Goal: Task Accomplishment & Management: Complete application form

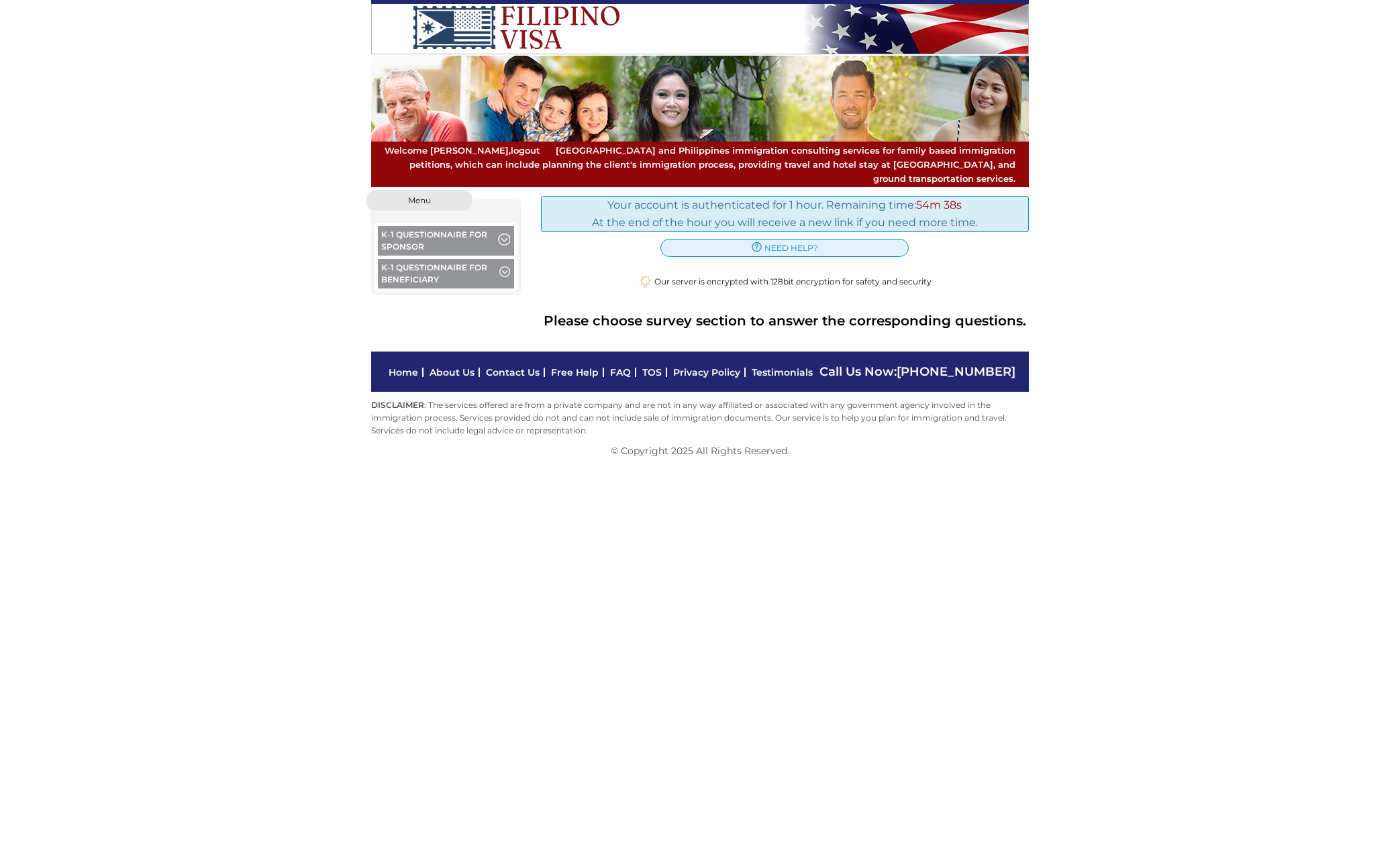
click at [444, 263] on button "K-1 Questionnaire for Beneficiary" at bounding box center [446, 275] width 136 height 33
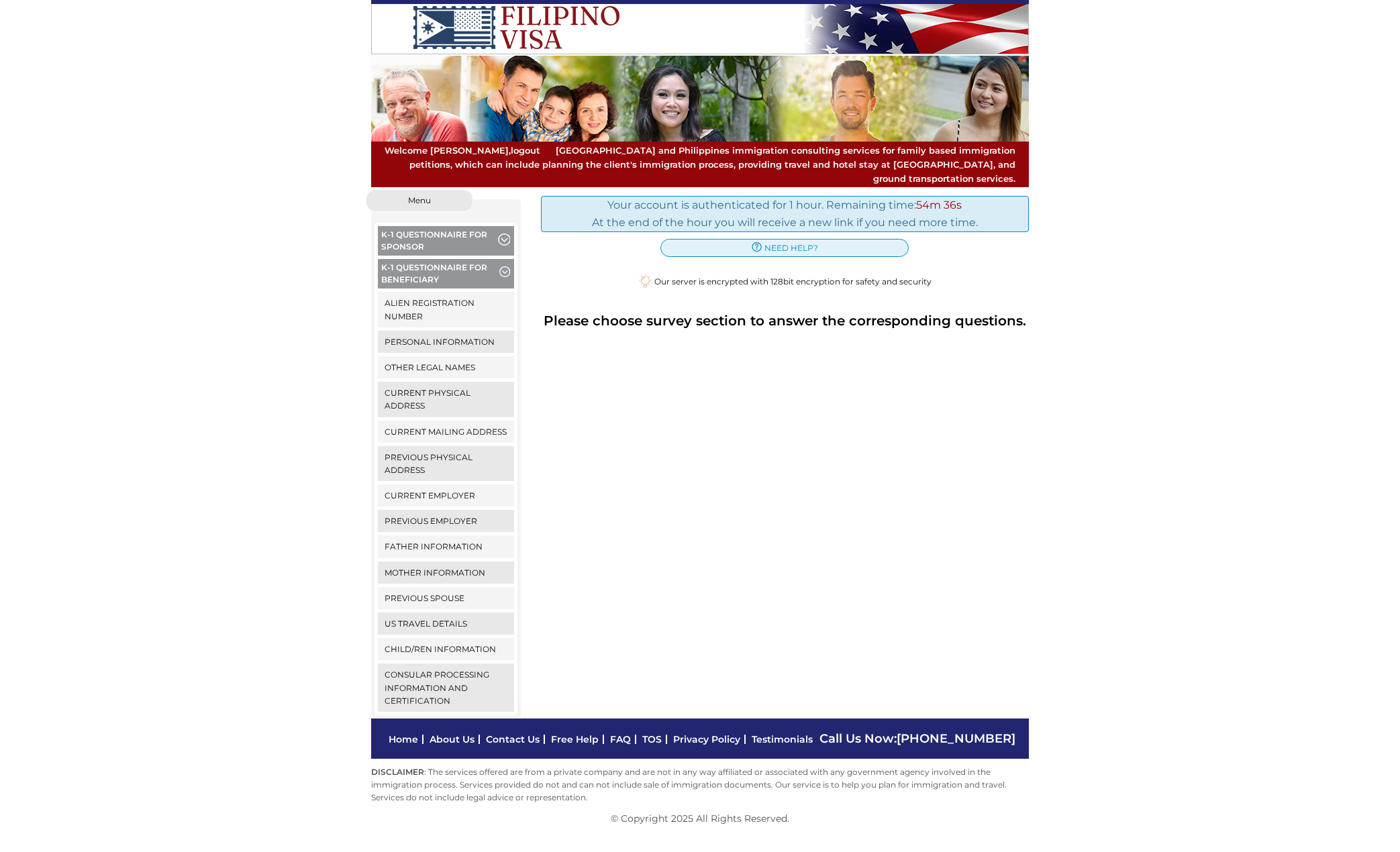
click at [444, 263] on button "K-1 Questionnaire for Beneficiary" at bounding box center [446, 275] width 136 height 33
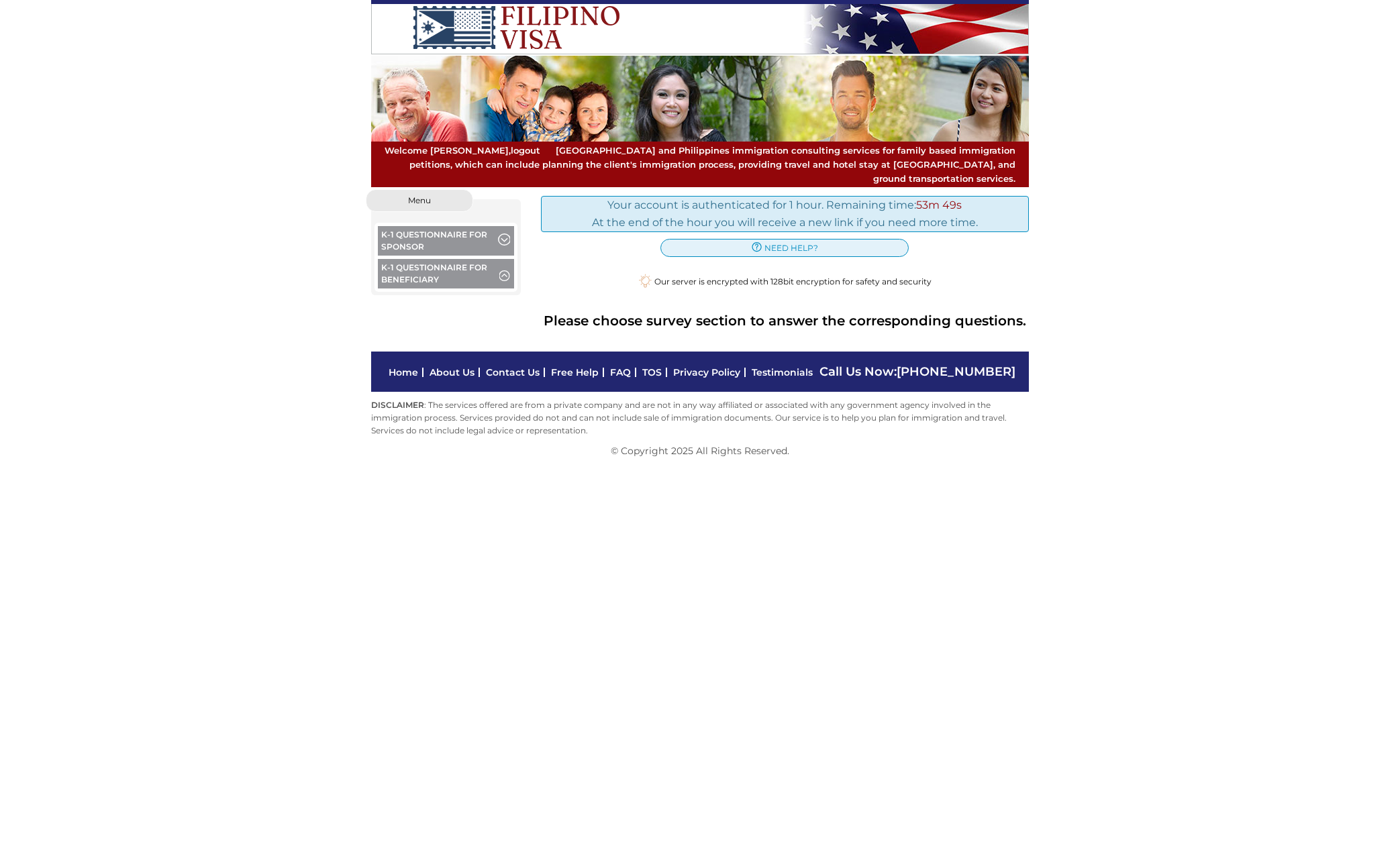
click at [438, 269] on button "K-1 Questionnaire for Beneficiary" at bounding box center [446, 275] width 136 height 33
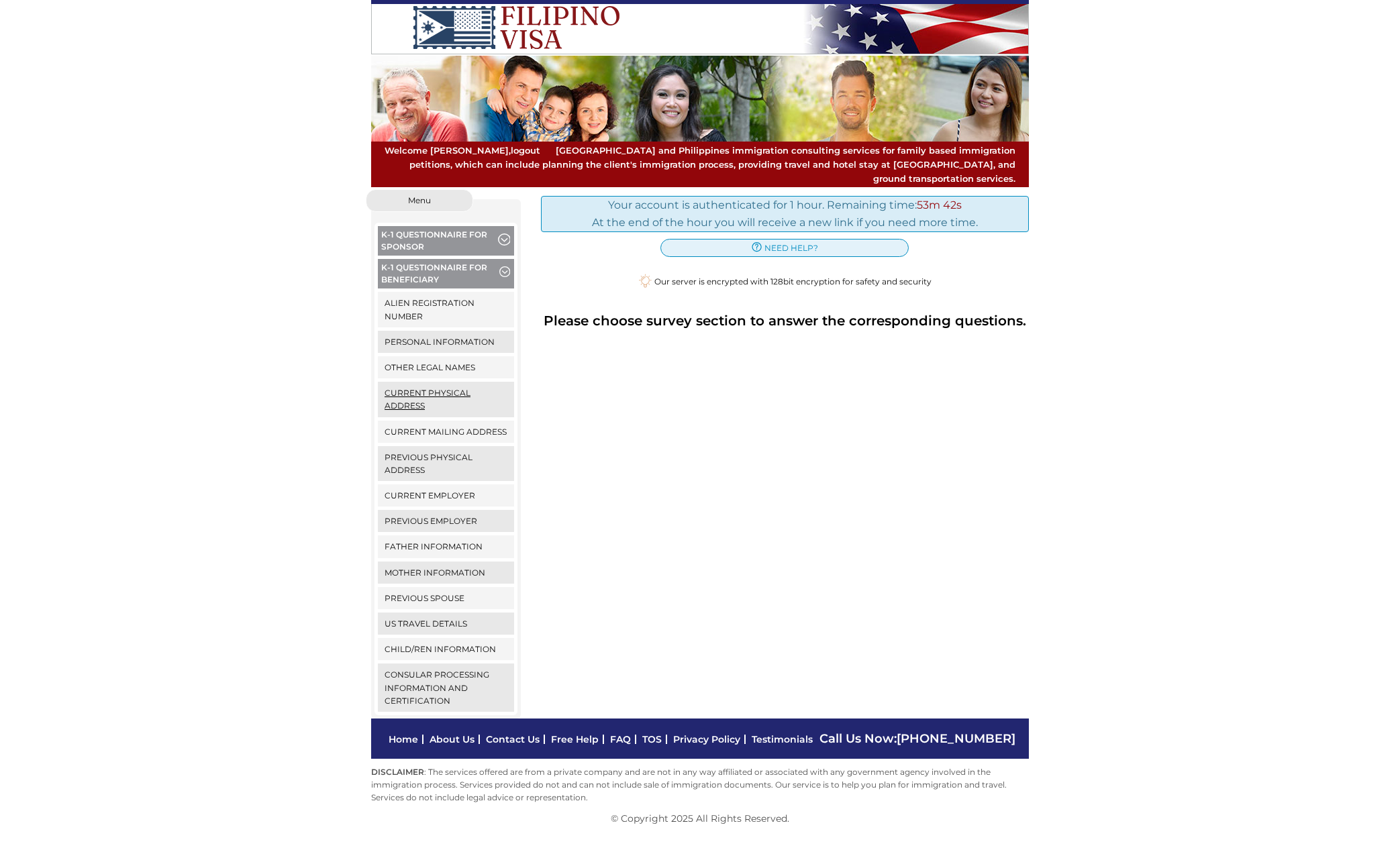
click at [403, 385] on link "Current Physical Address" at bounding box center [446, 399] width 136 height 35
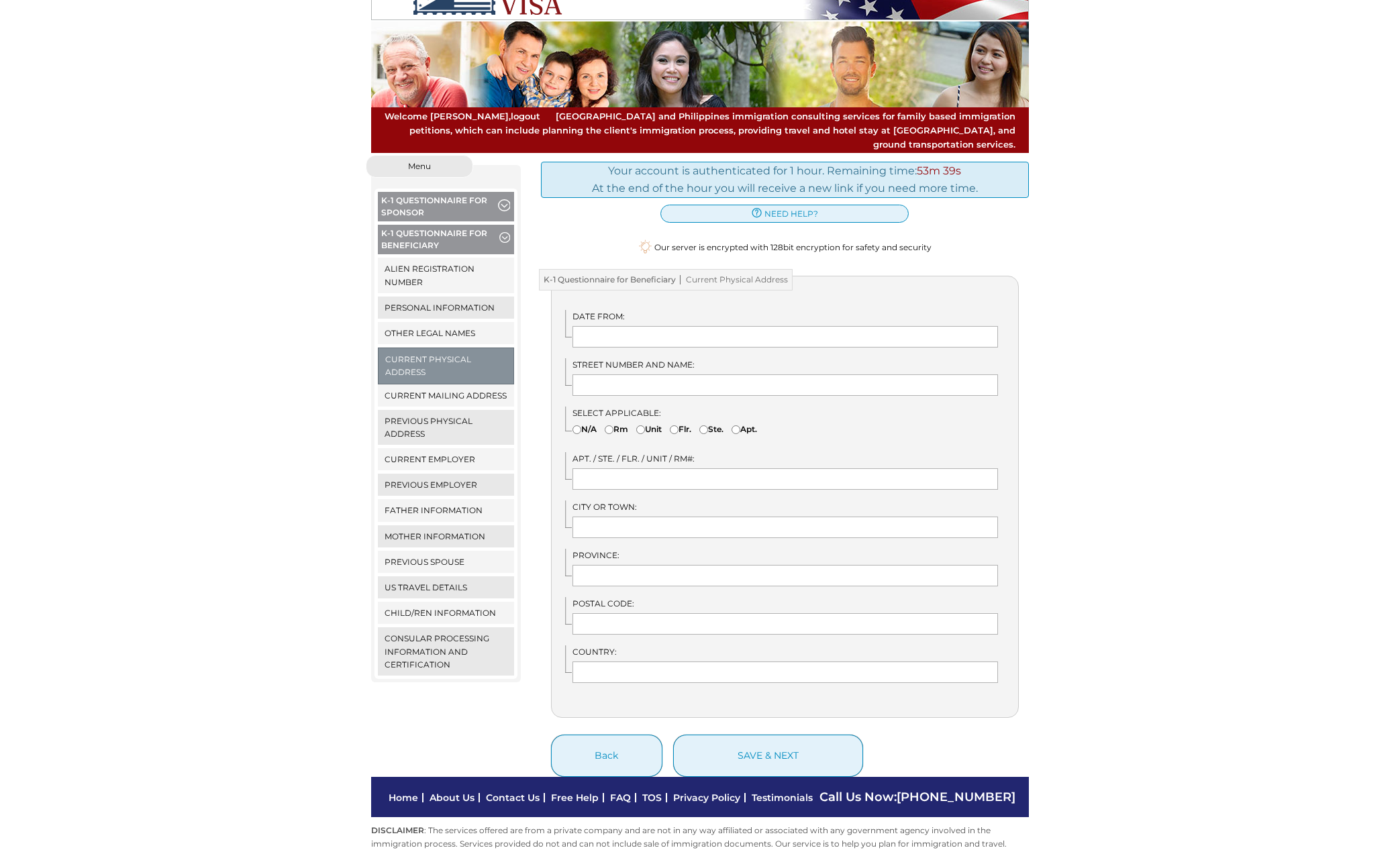
scroll to position [53, 0]
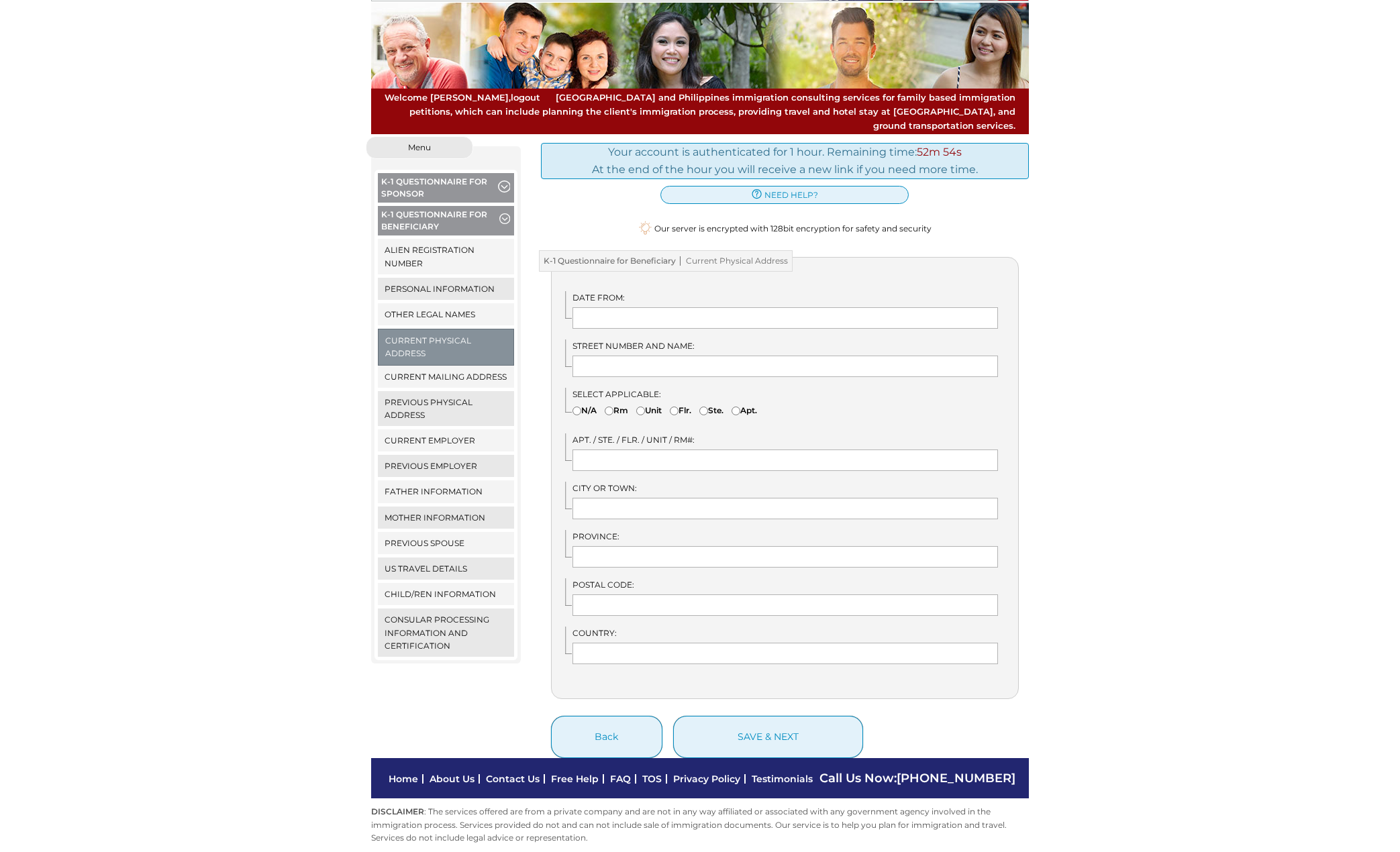
click at [499, 213] on span "button" at bounding box center [505, 221] width 11 height 15
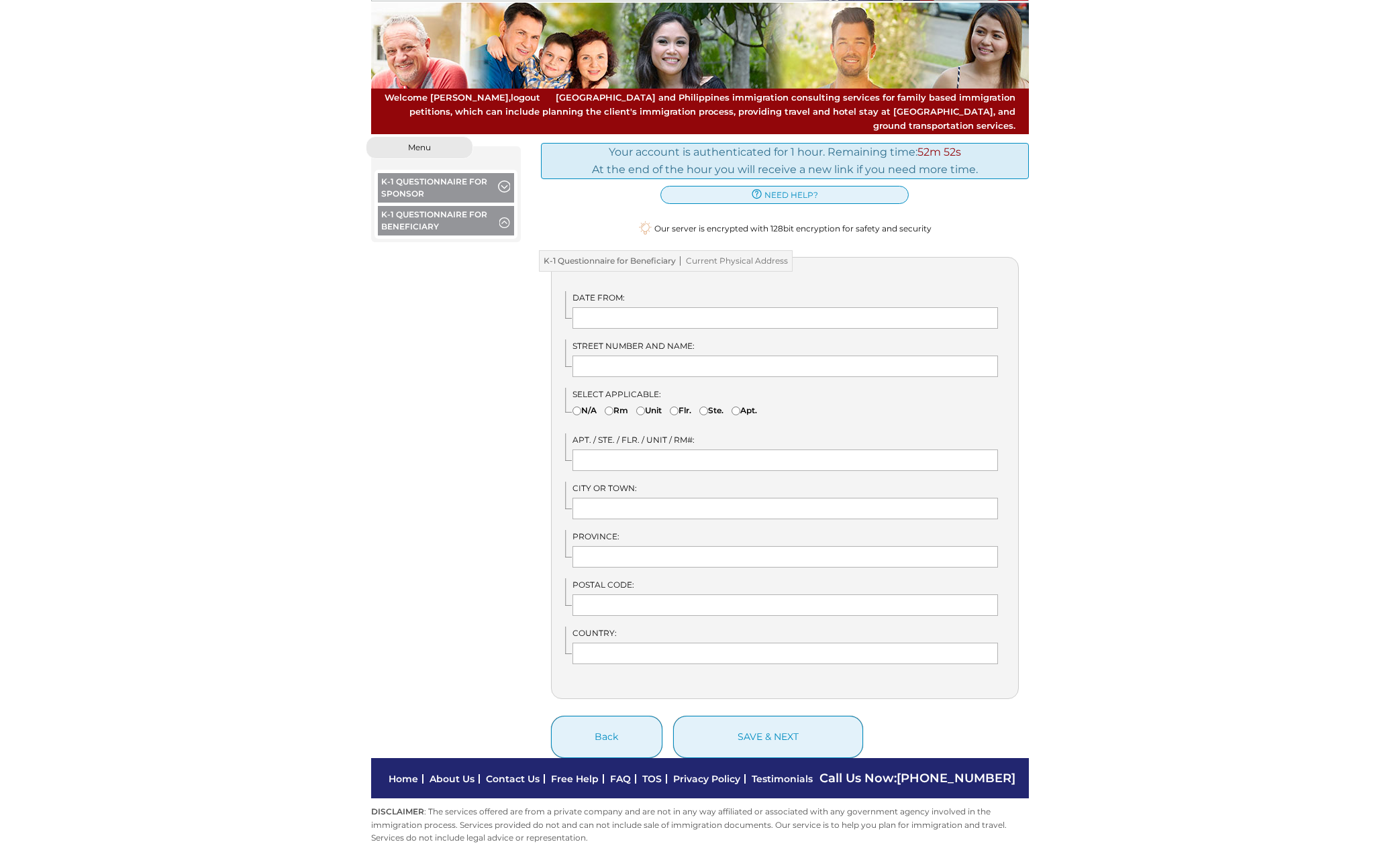
click at [505, 180] on span "button" at bounding box center [503, 188] width 11 height 15
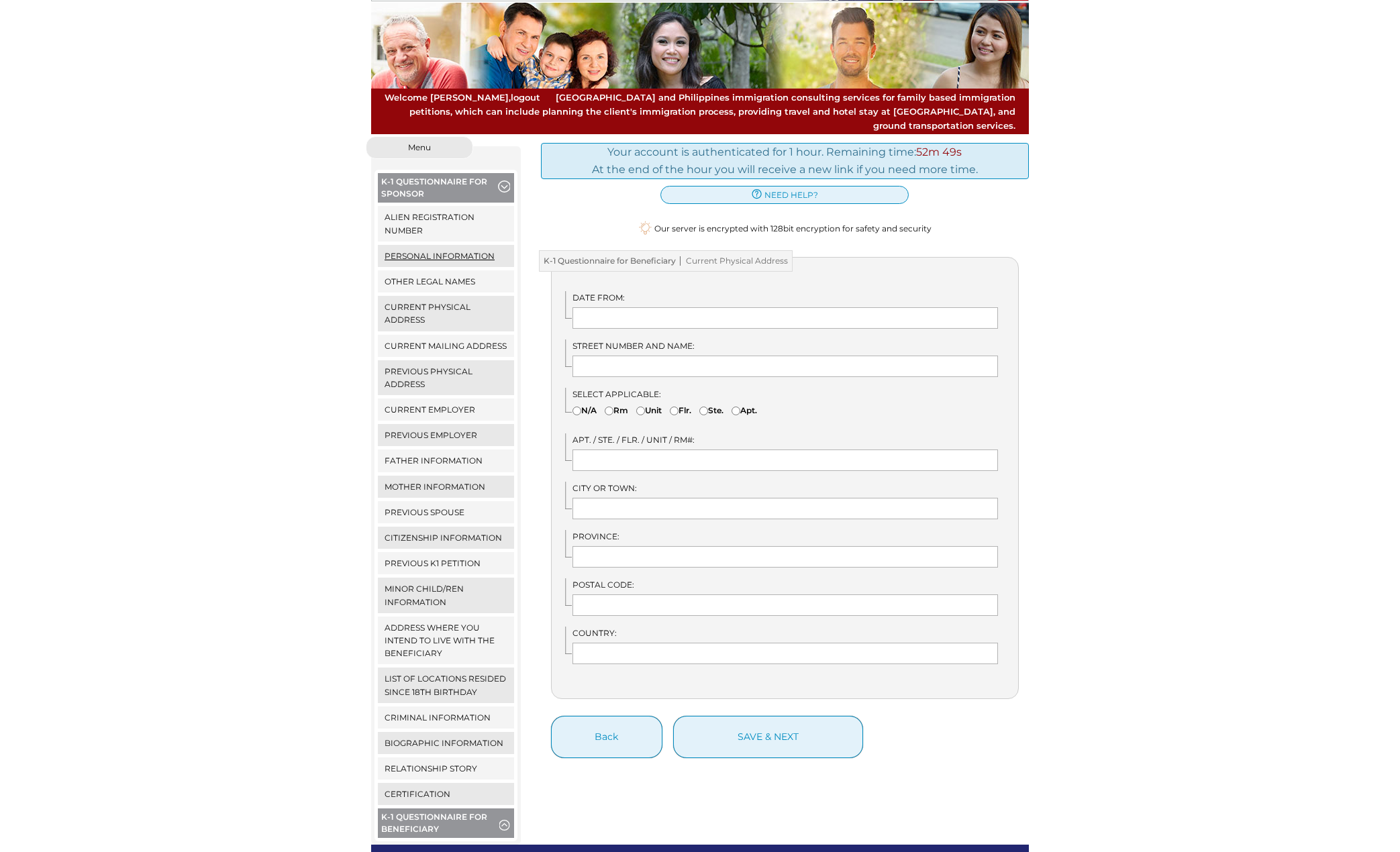
click at [432, 245] on link "Personal Information" at bounding box center [446, 256] width 136 height 22
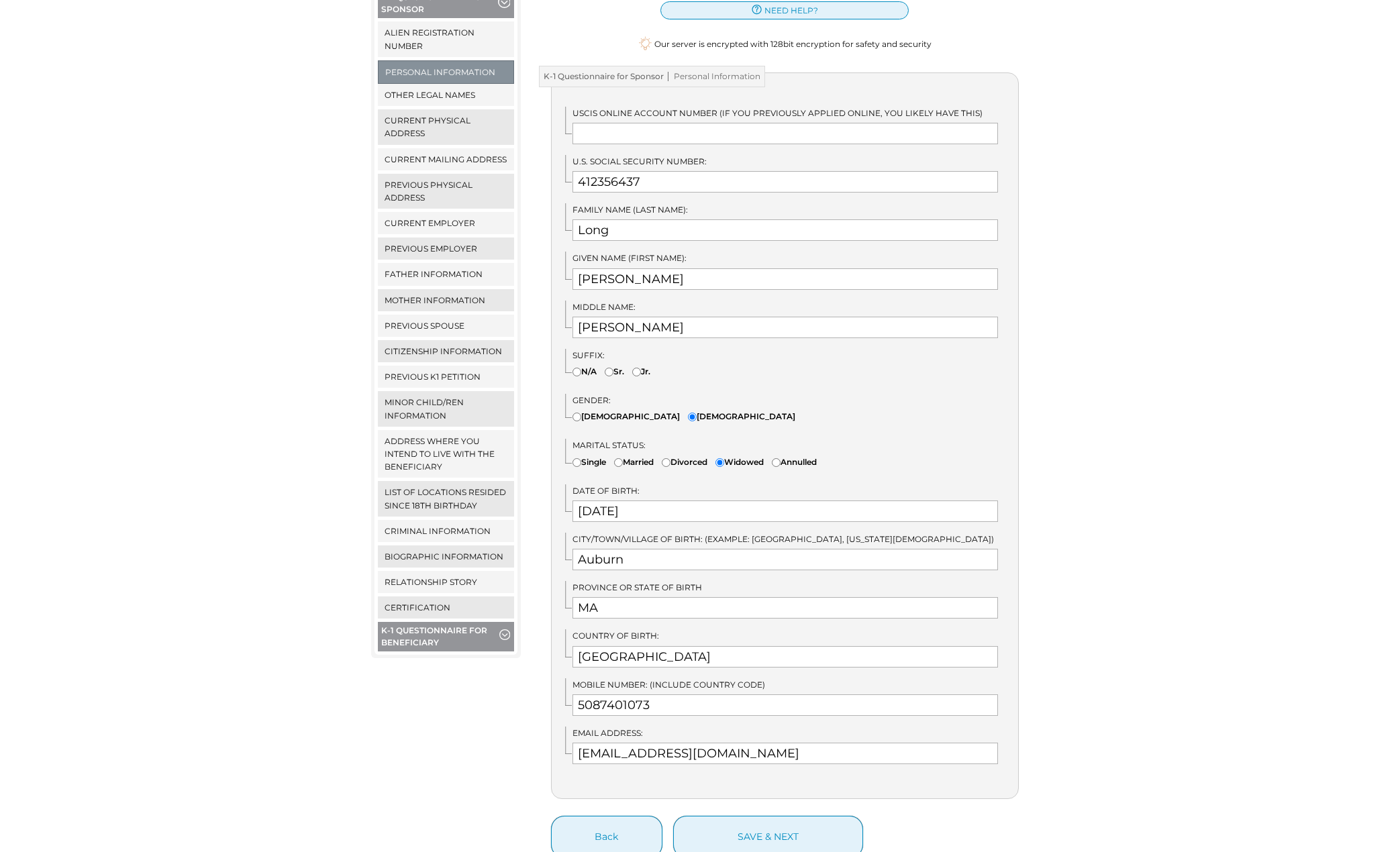
scroll to position [337, 0]
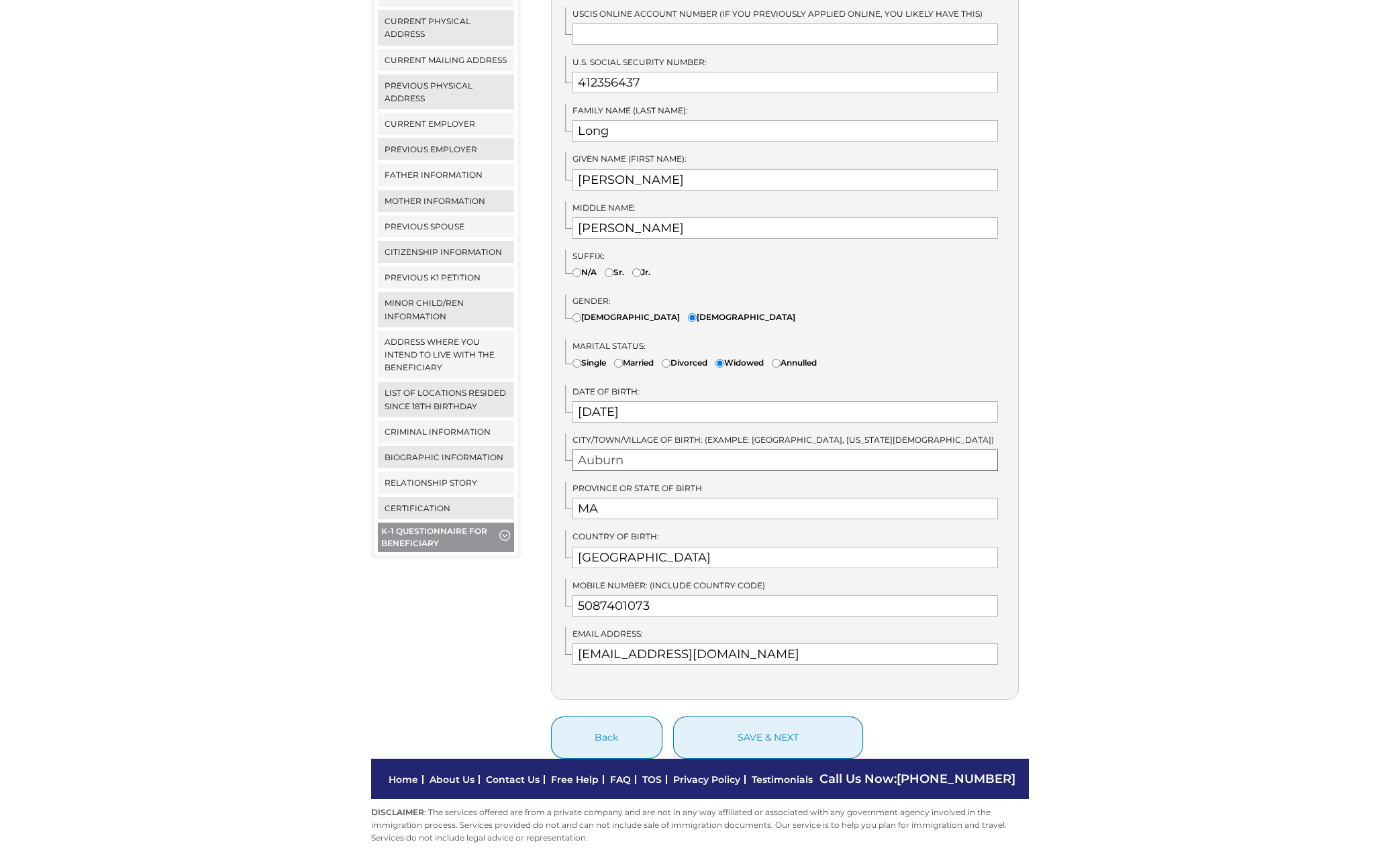
drag, startPoint x: 630, startPoint y: 452, endPoint x: 536, endPoint y: 451, distance: 94.0
click at [536, 451] on div "Your account is authenticated for 1 hour. Remaining time: 52m 8s At the end of …" at bounding box center [785, 305] width 509 height 906
type input "CHAMPAGNE"
drag, startPoint x: 600, startPoint y: 497, endPoint x: 610, endPoint y: 496, distance: 10.0
click at [600, 498] on input "MA" at bounding box center [785, 509] width 426 height 21
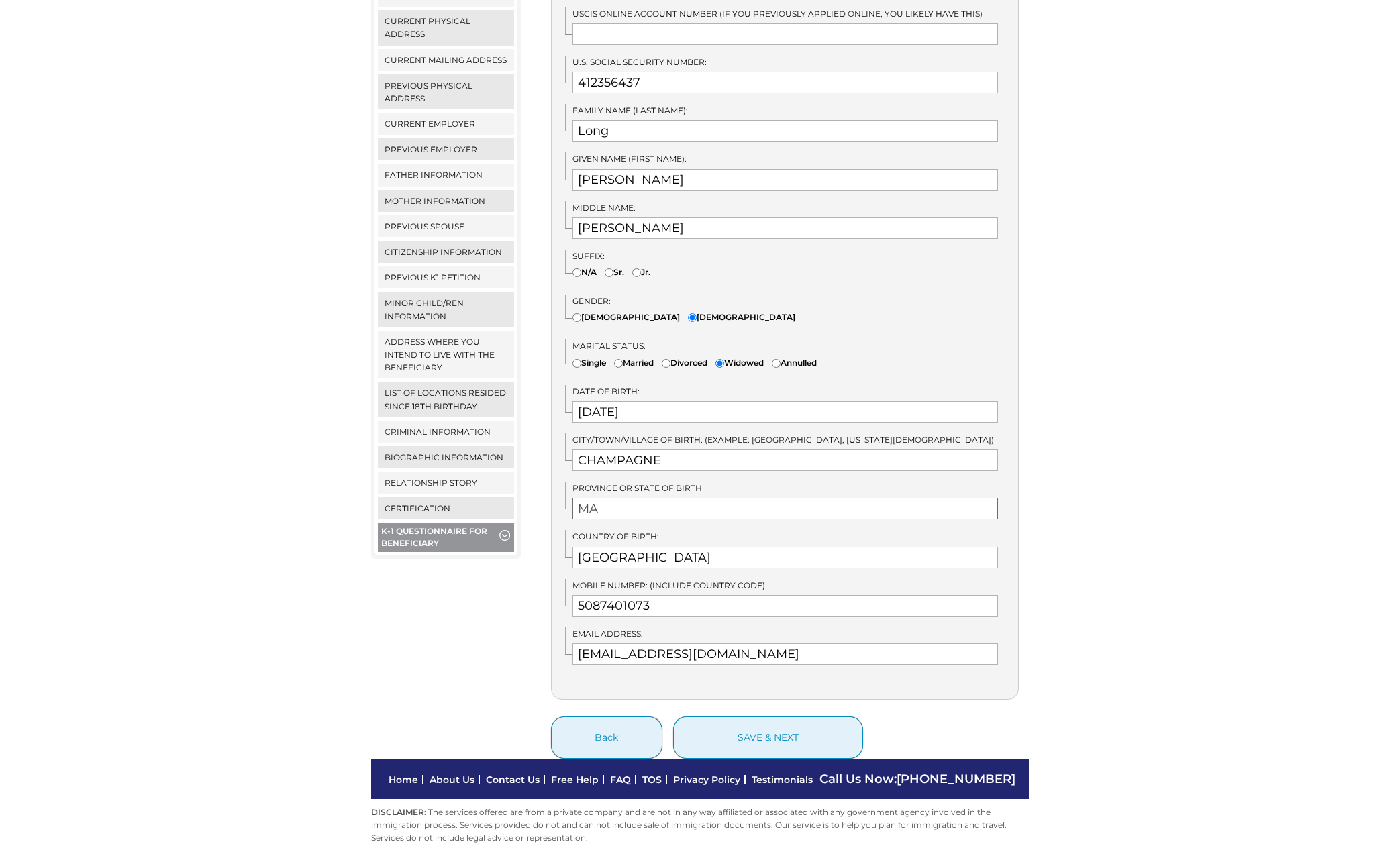
type input "M"
type input "i"
type input "IL"
click at [767, 722] on button "save & next" at bounding box center [768, 737] width 190 height 42
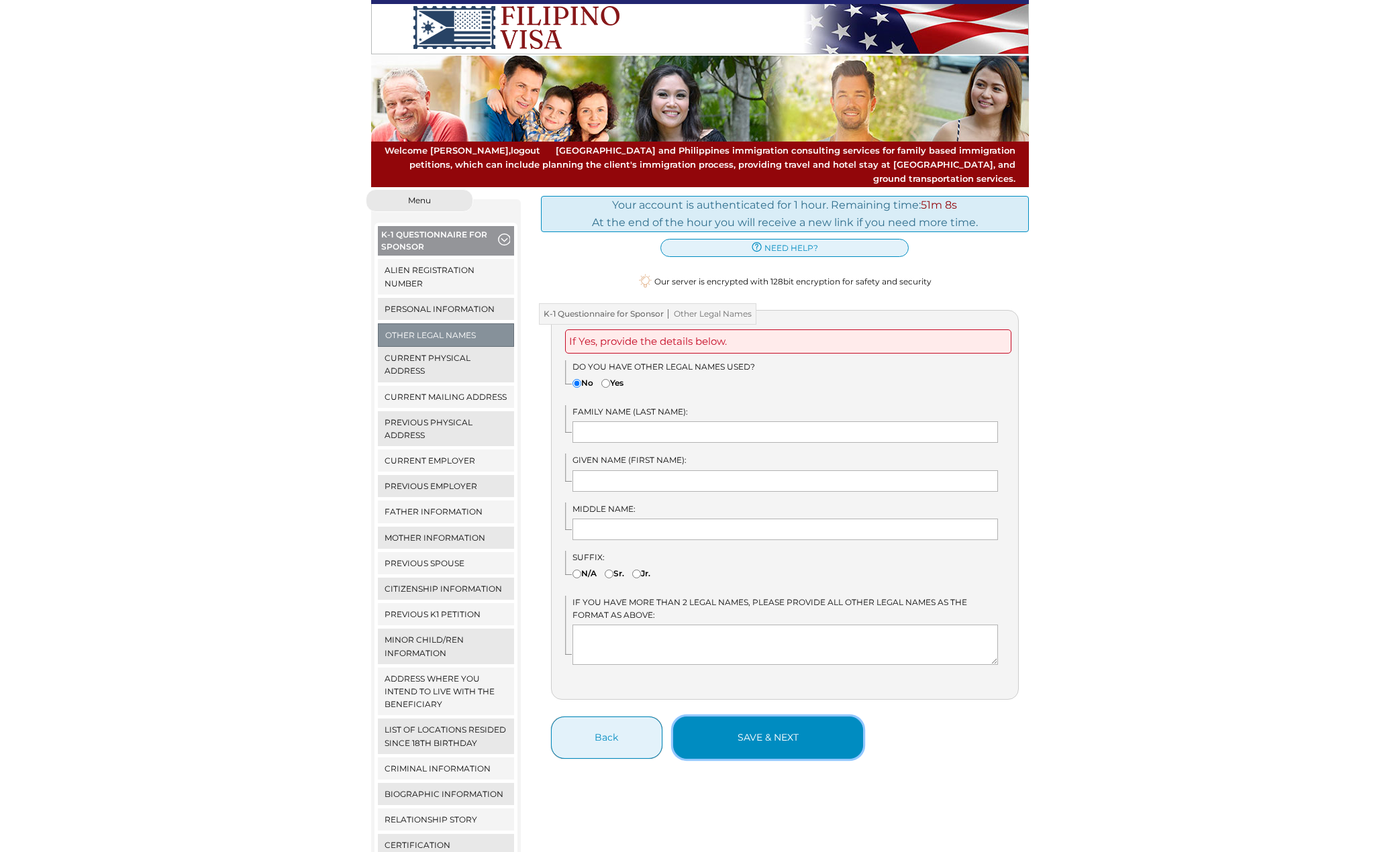
click at [776, 738] on button "save & next" at bounding box center [768, 737] width 190 height 42
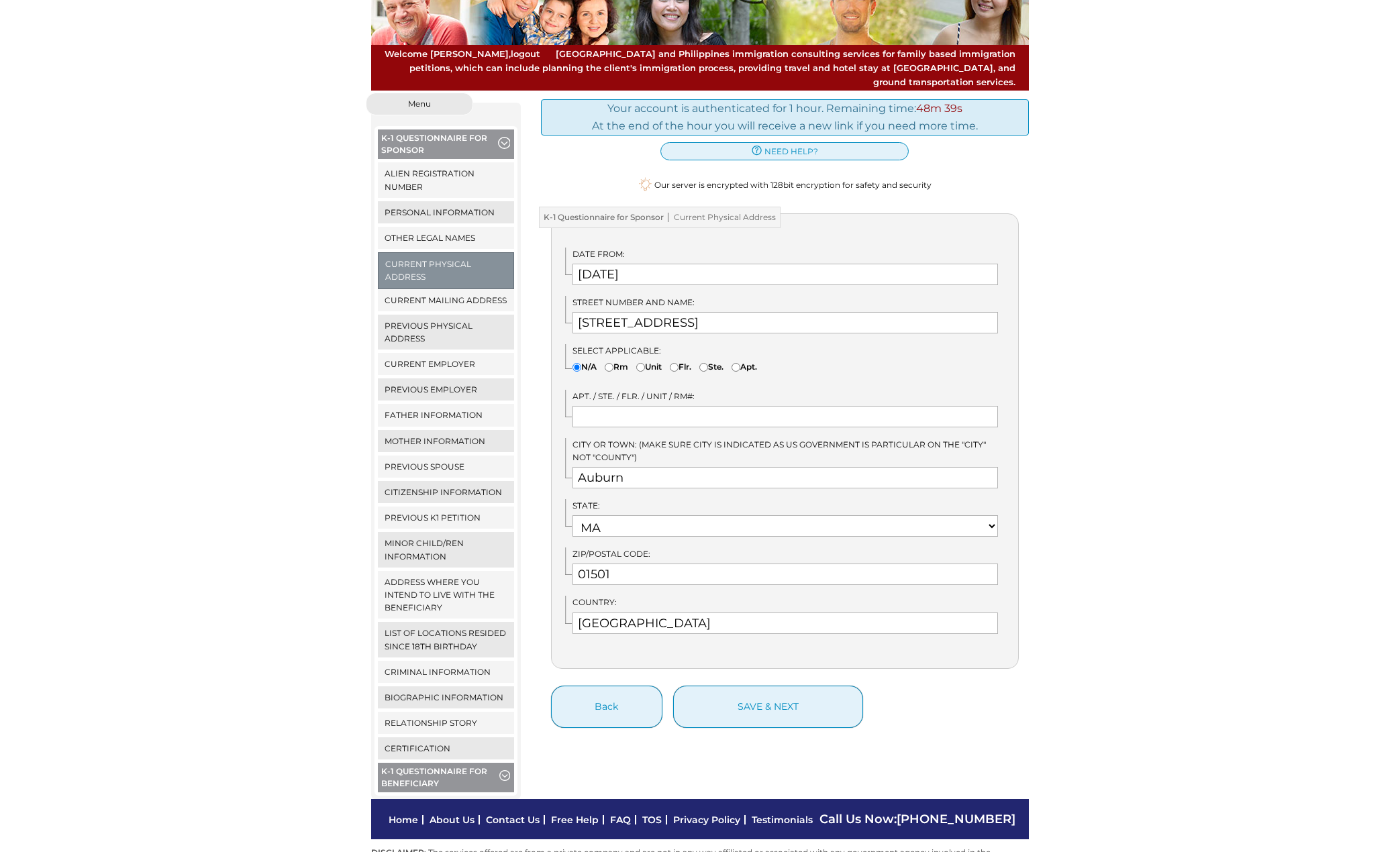
scroll to position [134, 0]
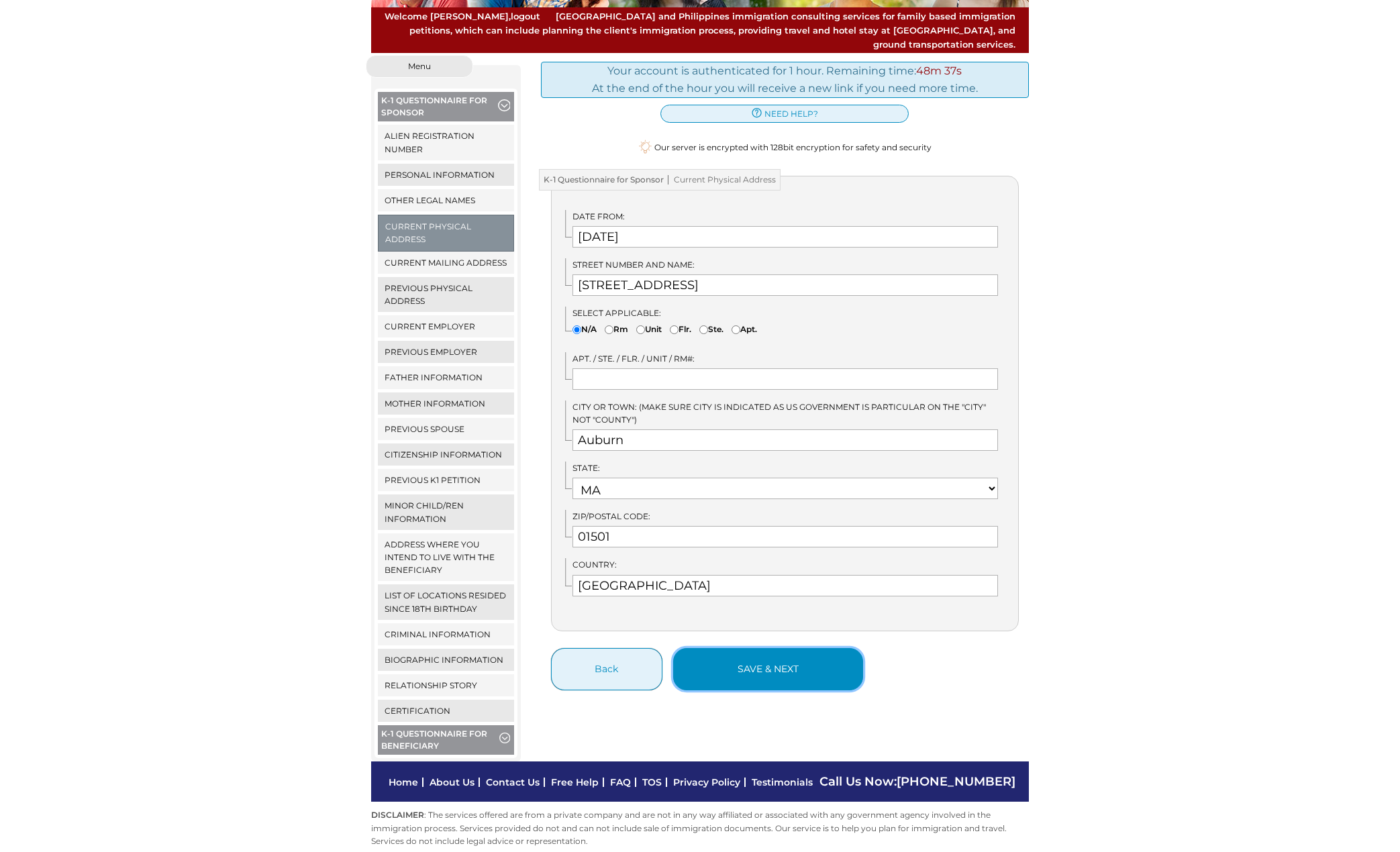
click at [749, 648] on button "save & next" at bounding box center [768, 669] width 190 height 42
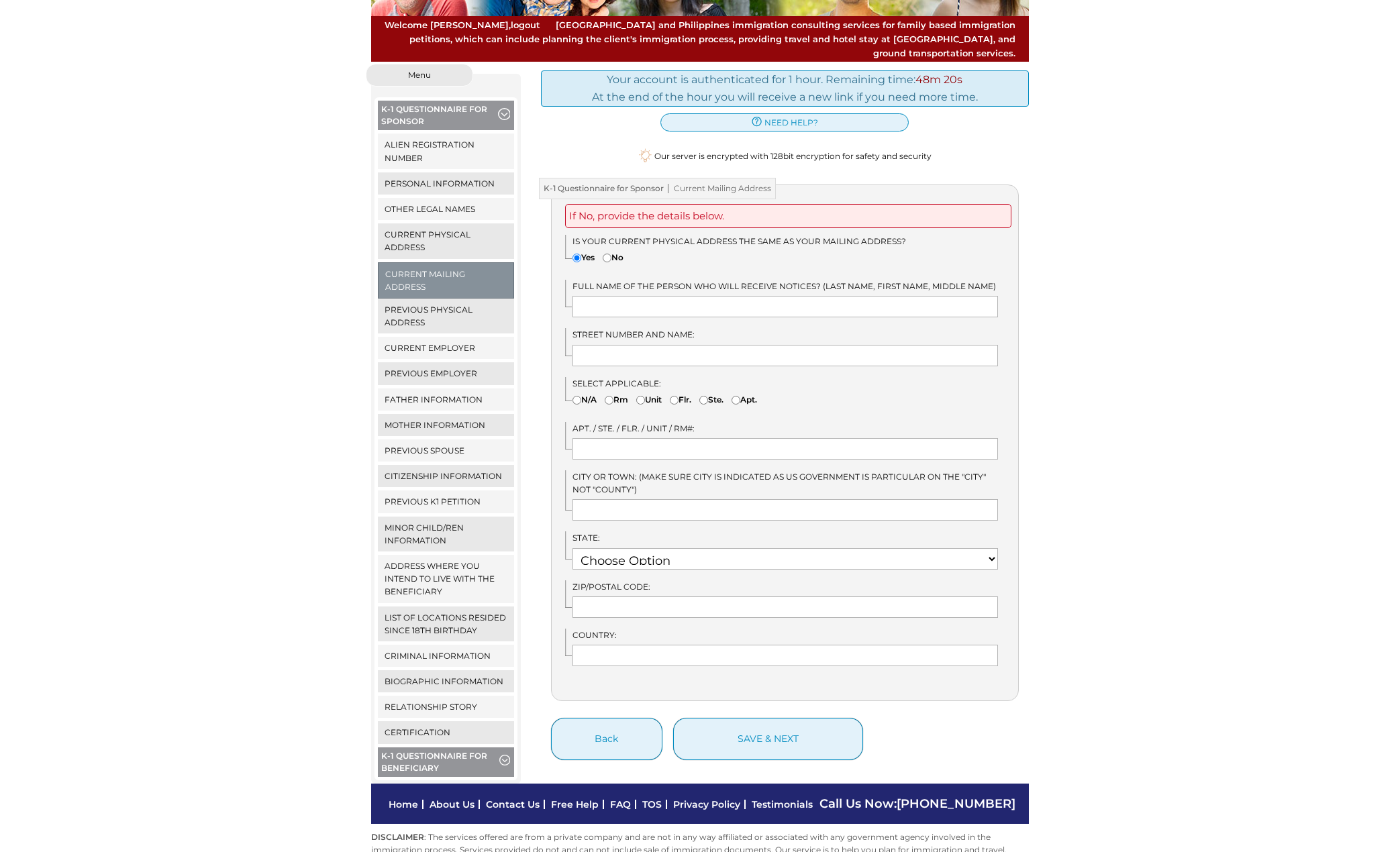
scroll to position [134, 0]
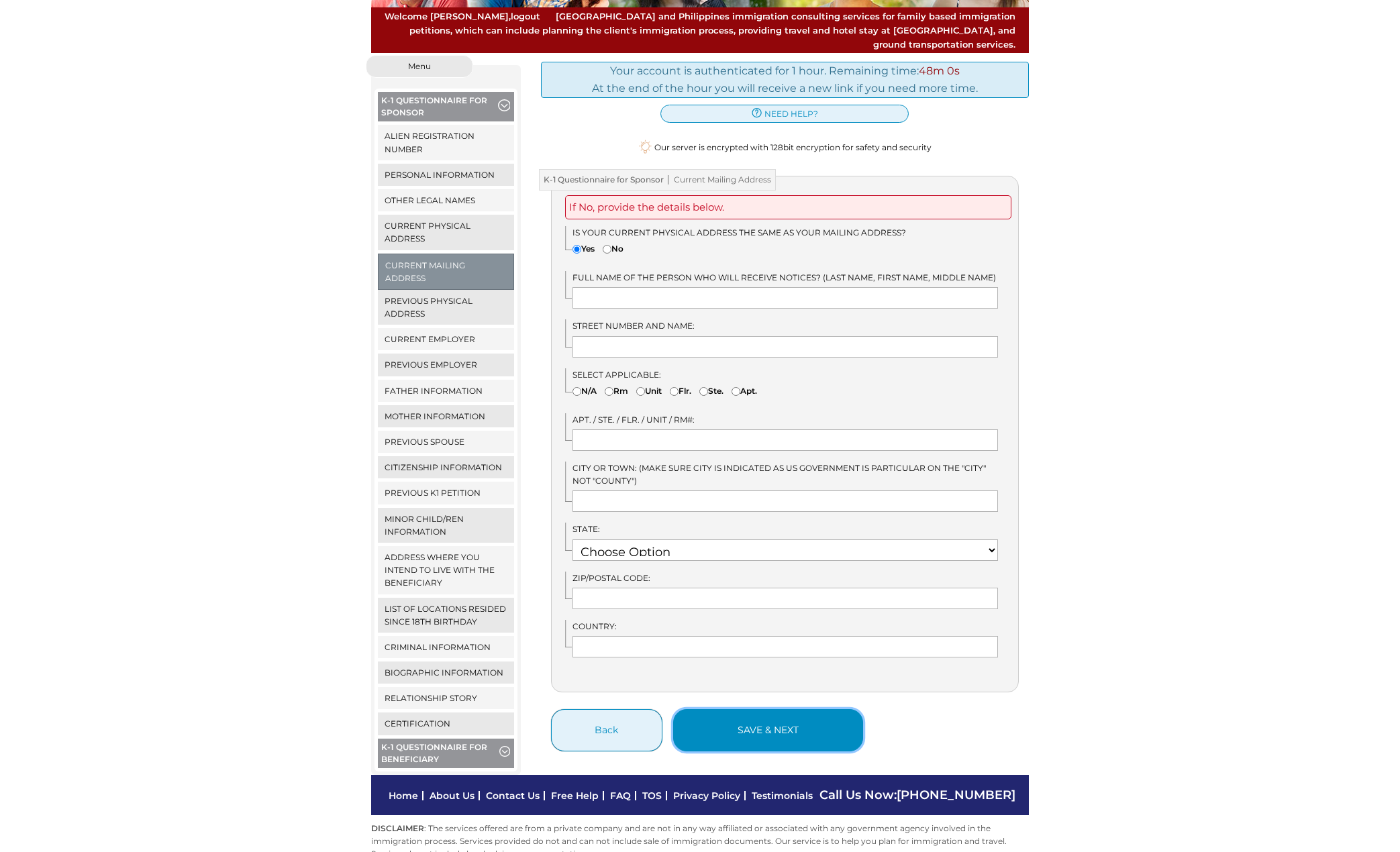
click at [743, 725] on button "save & next" at bounding box center [768, 730] width 190 height 42
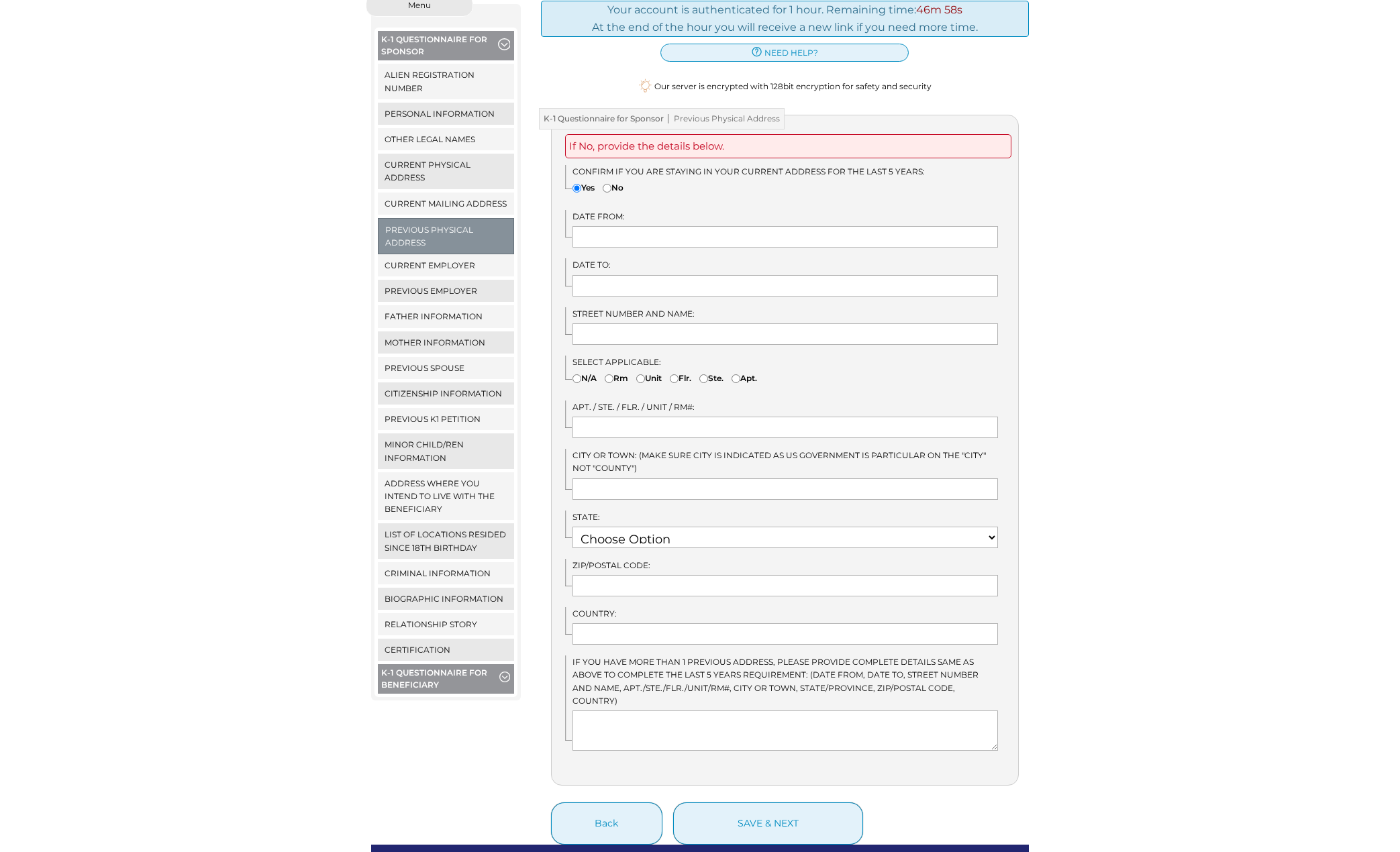
scroll to position [268, 0]
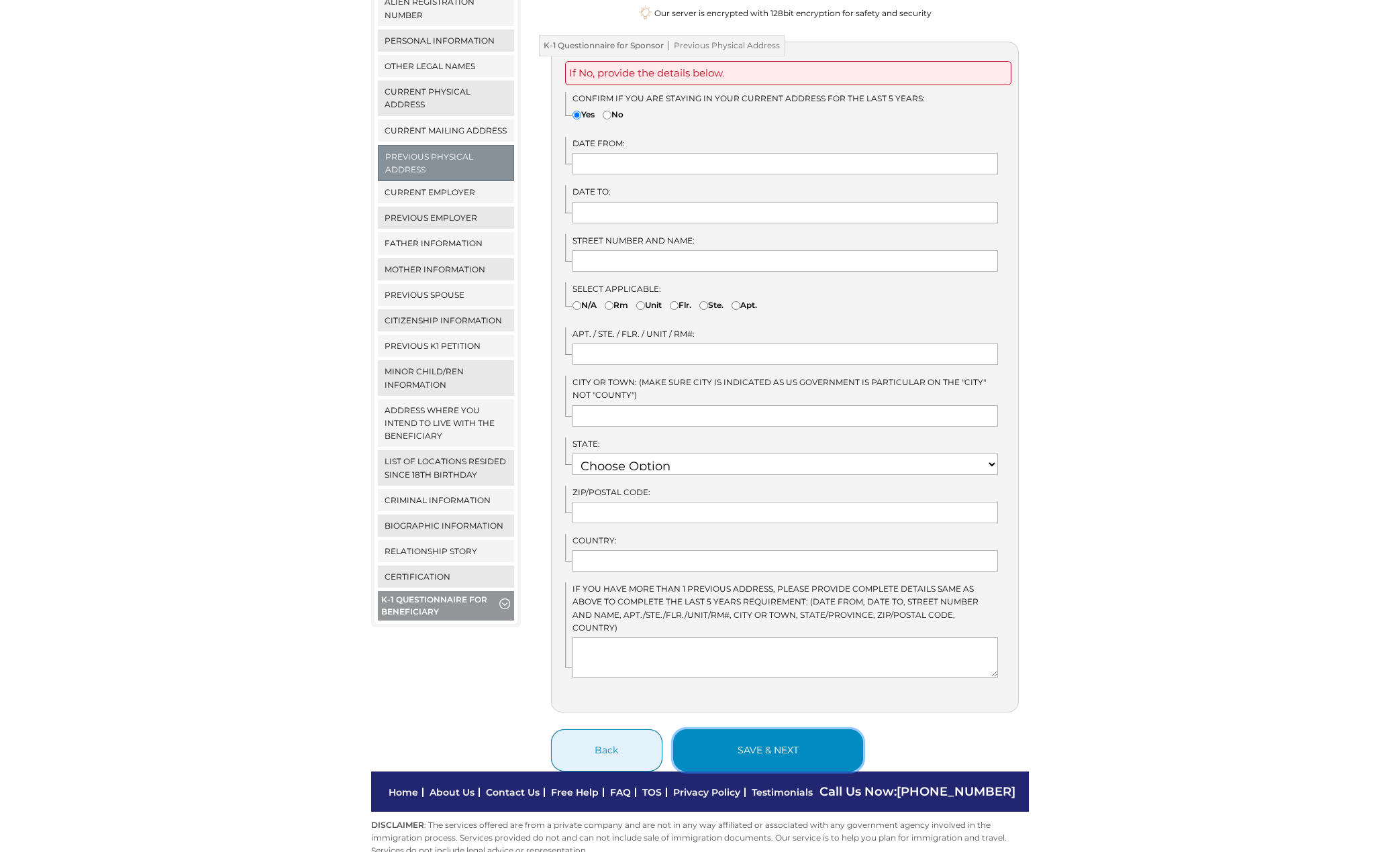
click at [809, 729] on button "save & next" at bounding box center [768, 750] width 190 height 42
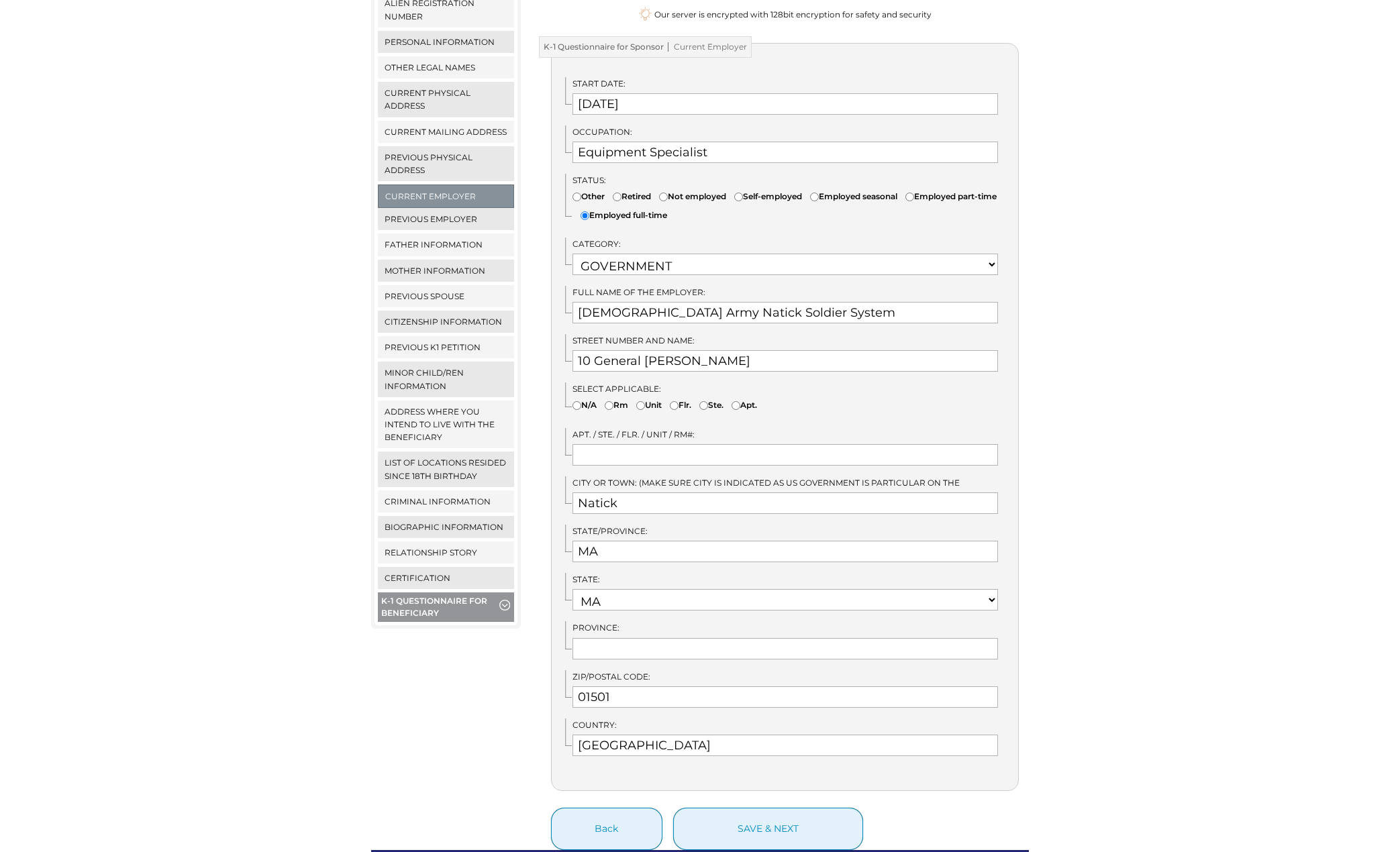
scroll to position [268, 0]
click at [984, 588] on select "Choose Option AK AL AR AS AZ CA CO CT DE FL GA GU HI IA ID IL IN" at bounding box center [785, 598] width 426 height 21
click at [605, 539] on input "MA" at bounding box center [785, 550] width 426 height 21
type input "M"
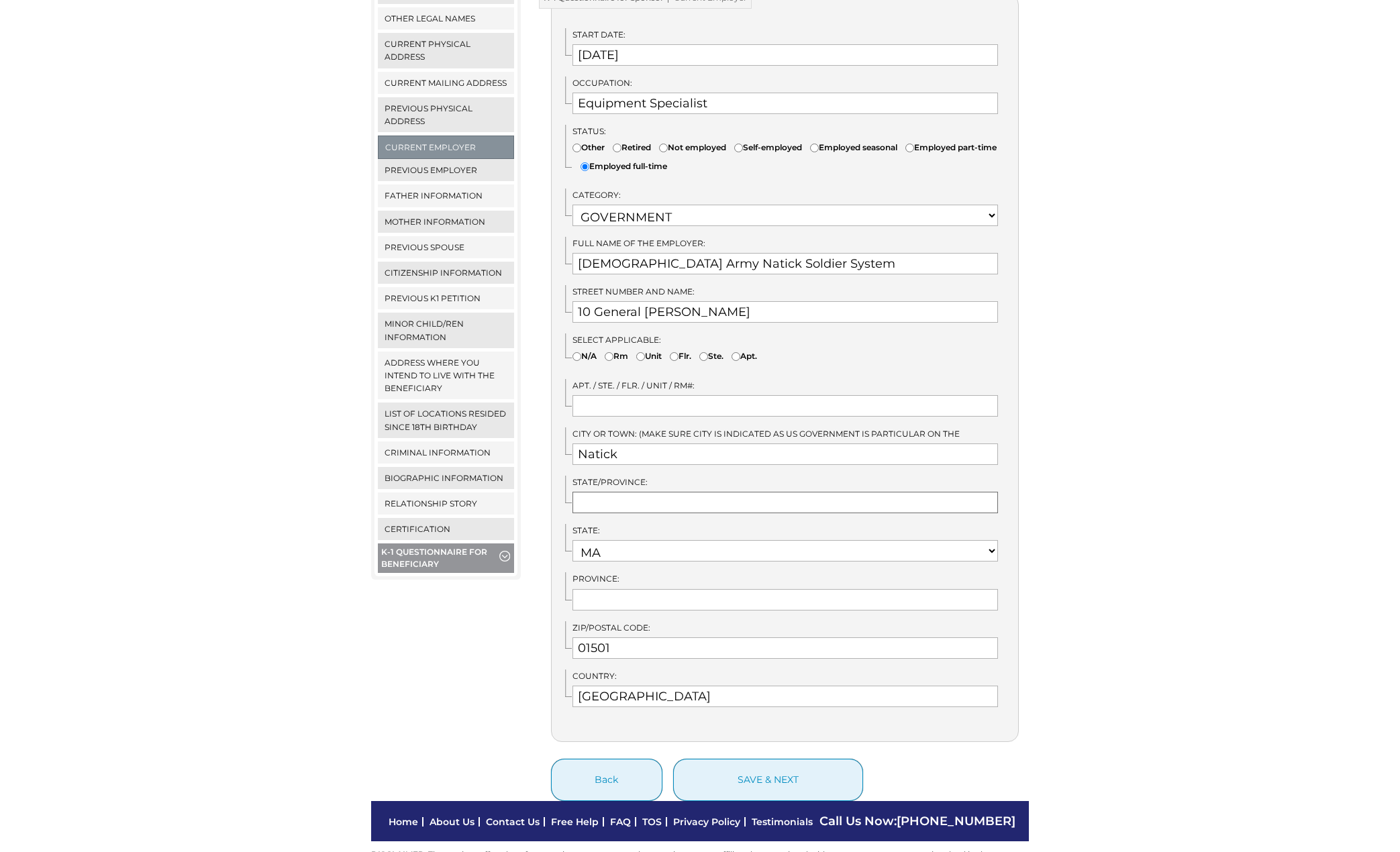
scroll to position [358, 0]
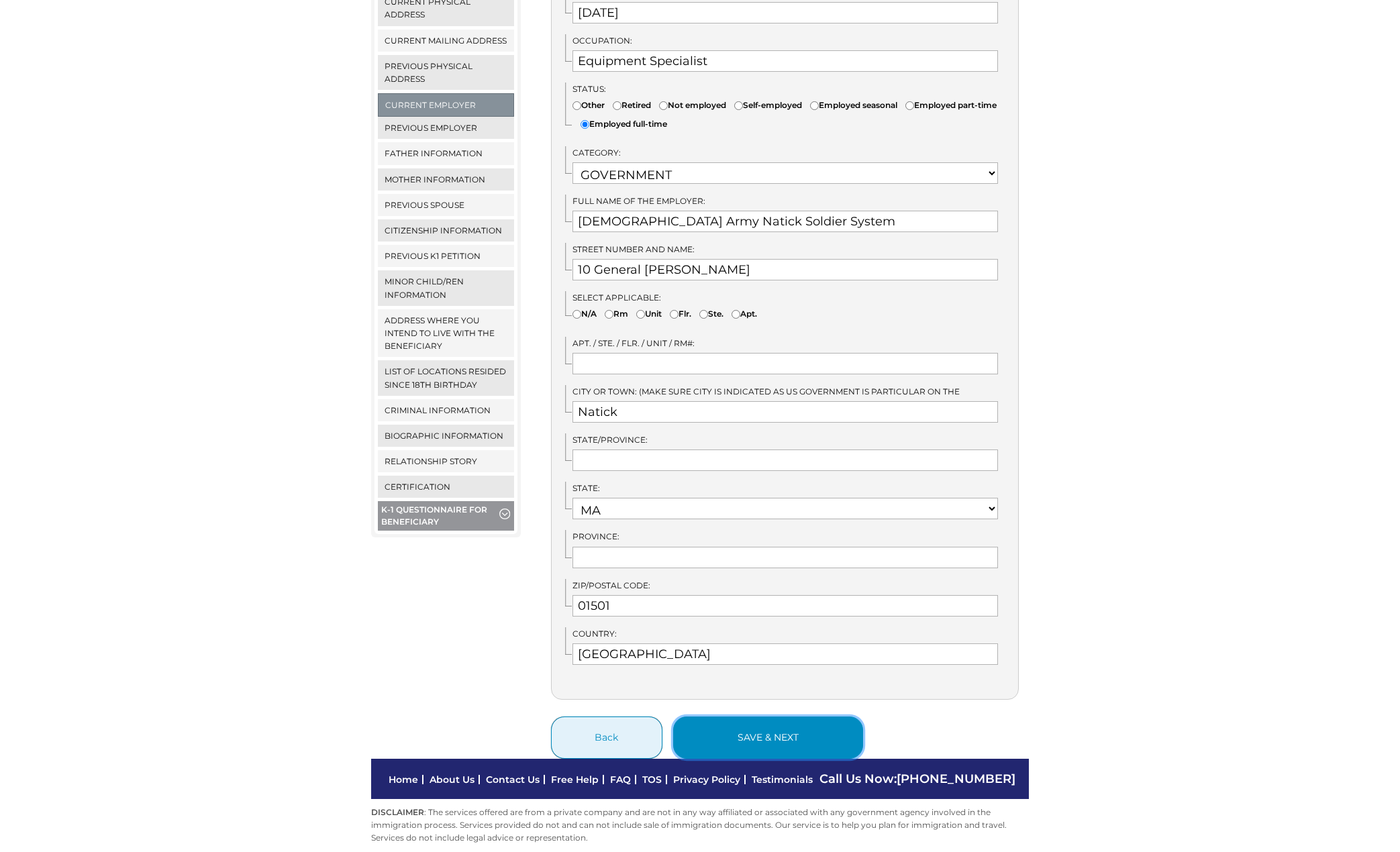
click at [777, 733] on button "save & next" at bounding box center [768, 737] width 190 height 42
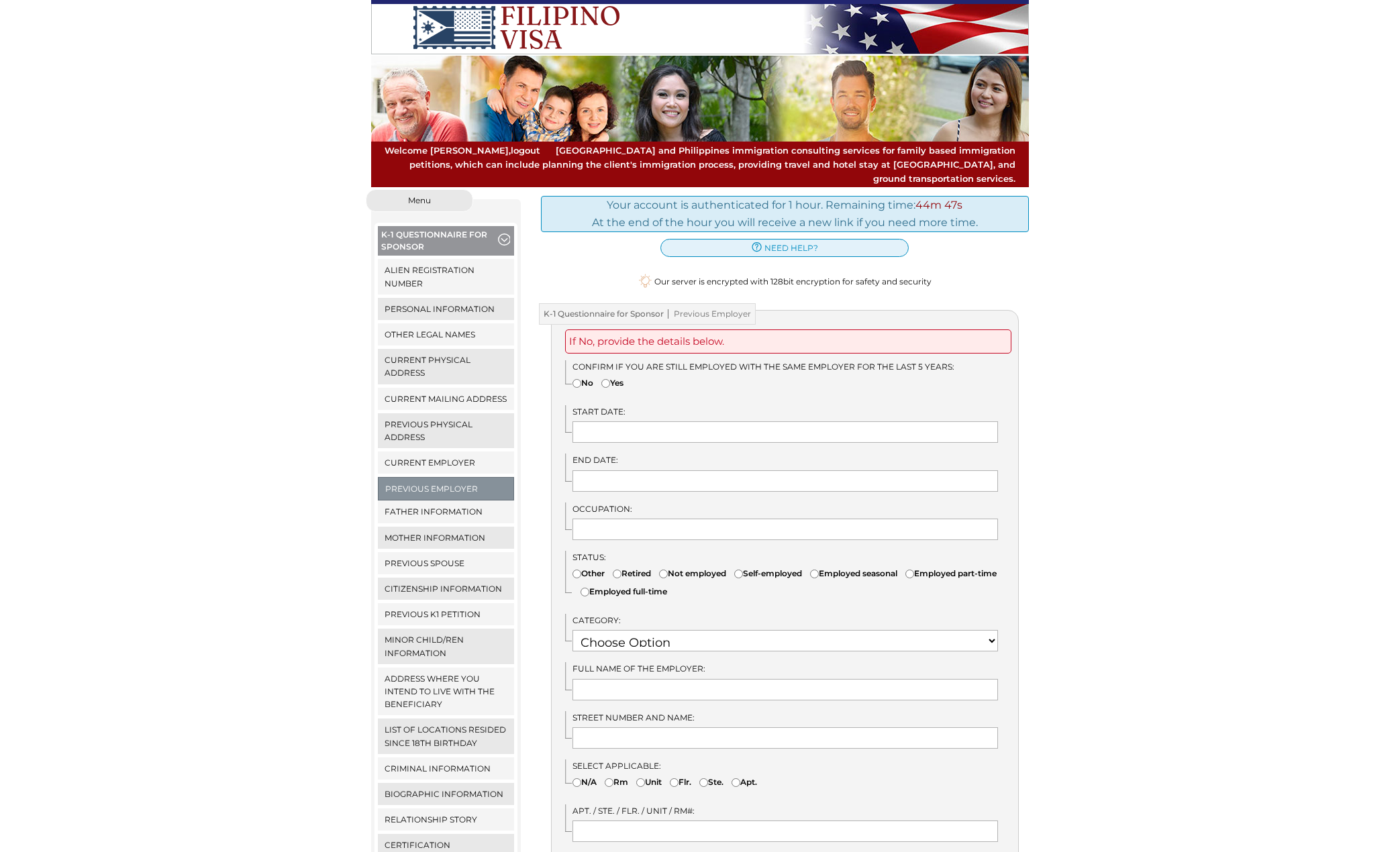
click at [612, 376] on label "Yes" at bounding box center [612, 382] width 22 height 13
click at [610, 379] on input"] "Yes" at bounding box center [605, 383] width 9 height 9
radio input"] "true"
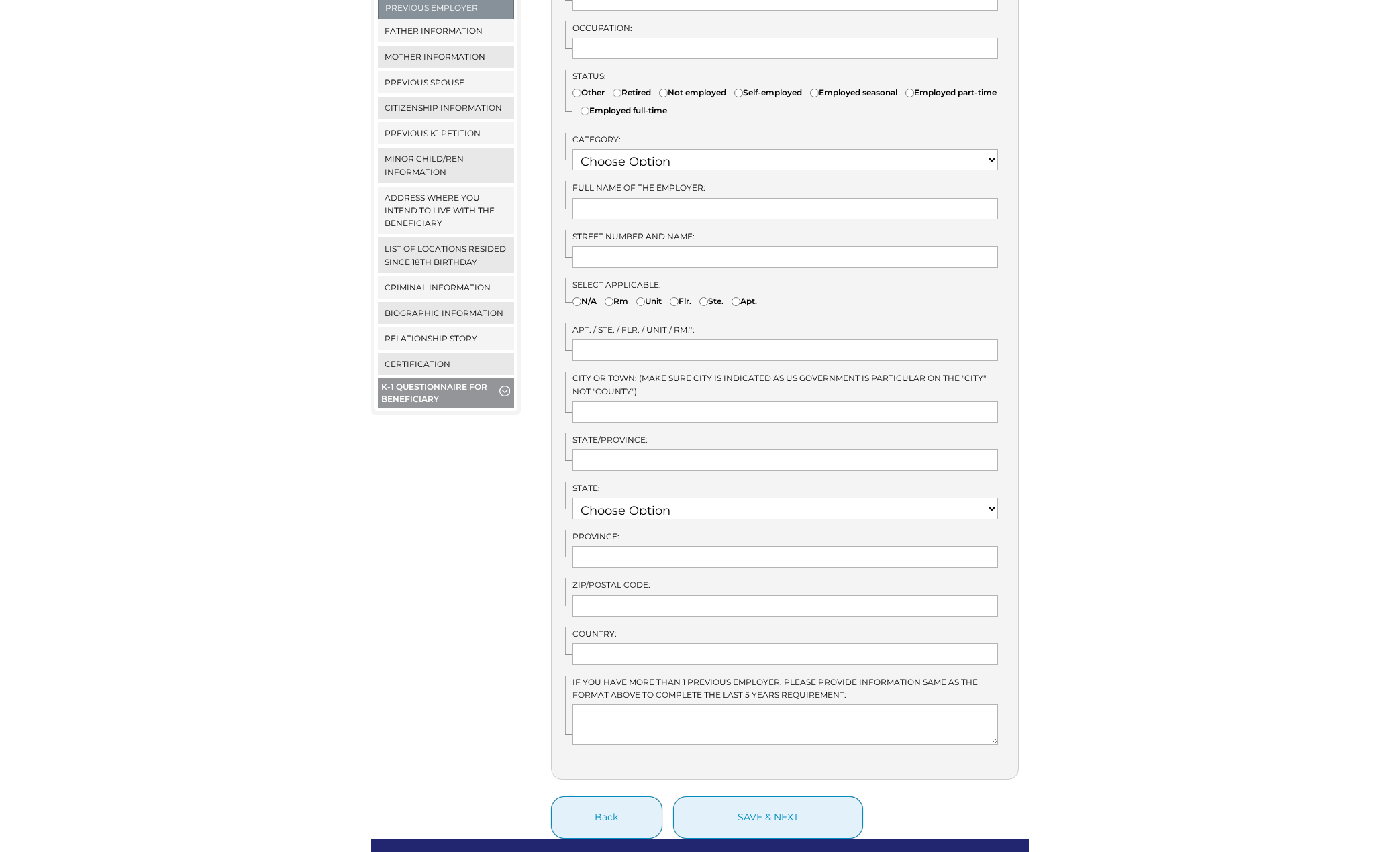
scroll to position [494, 0]
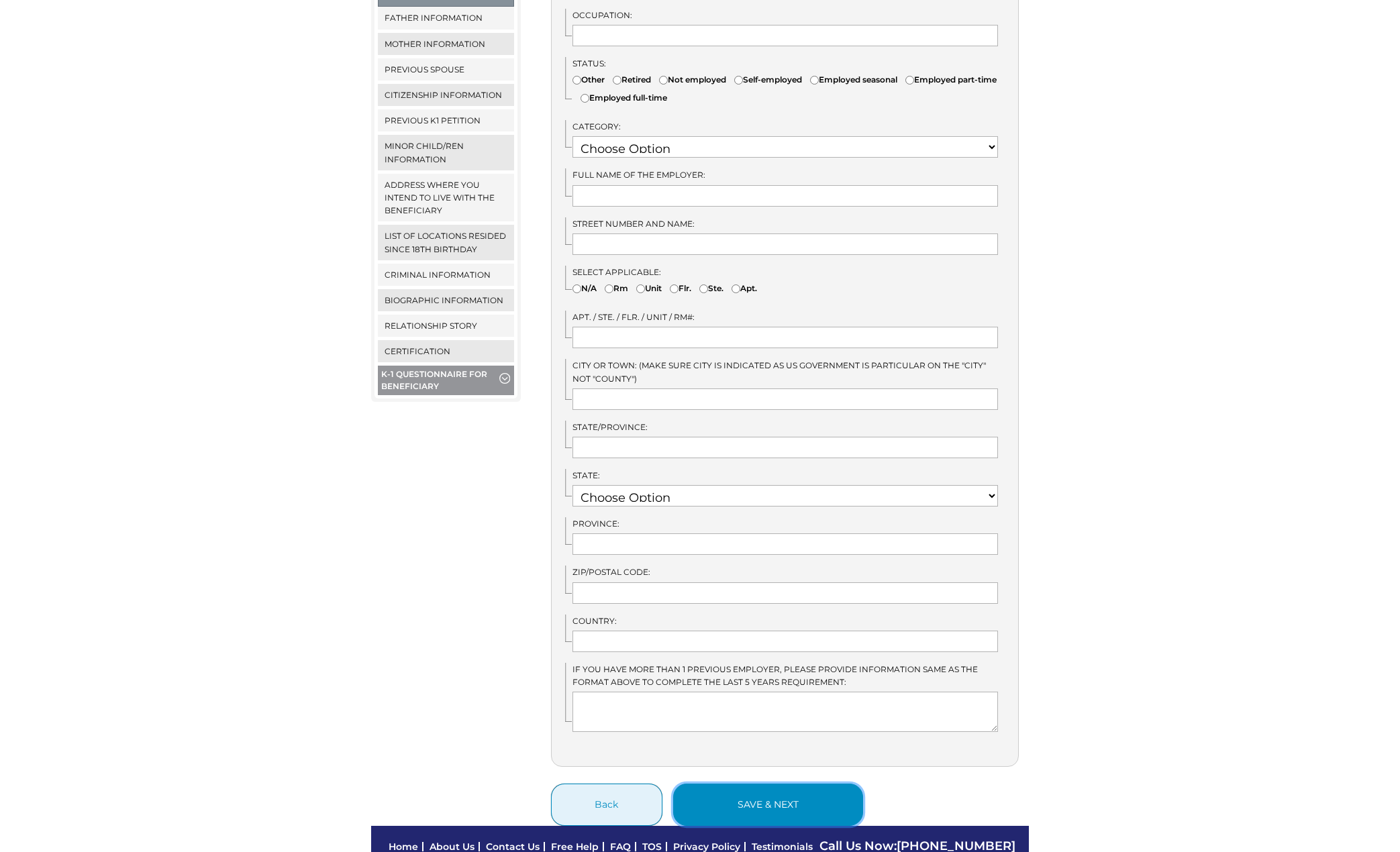
click at [808, 800] on button "save & next" at bounding box center [768, 804] width 190 height 42
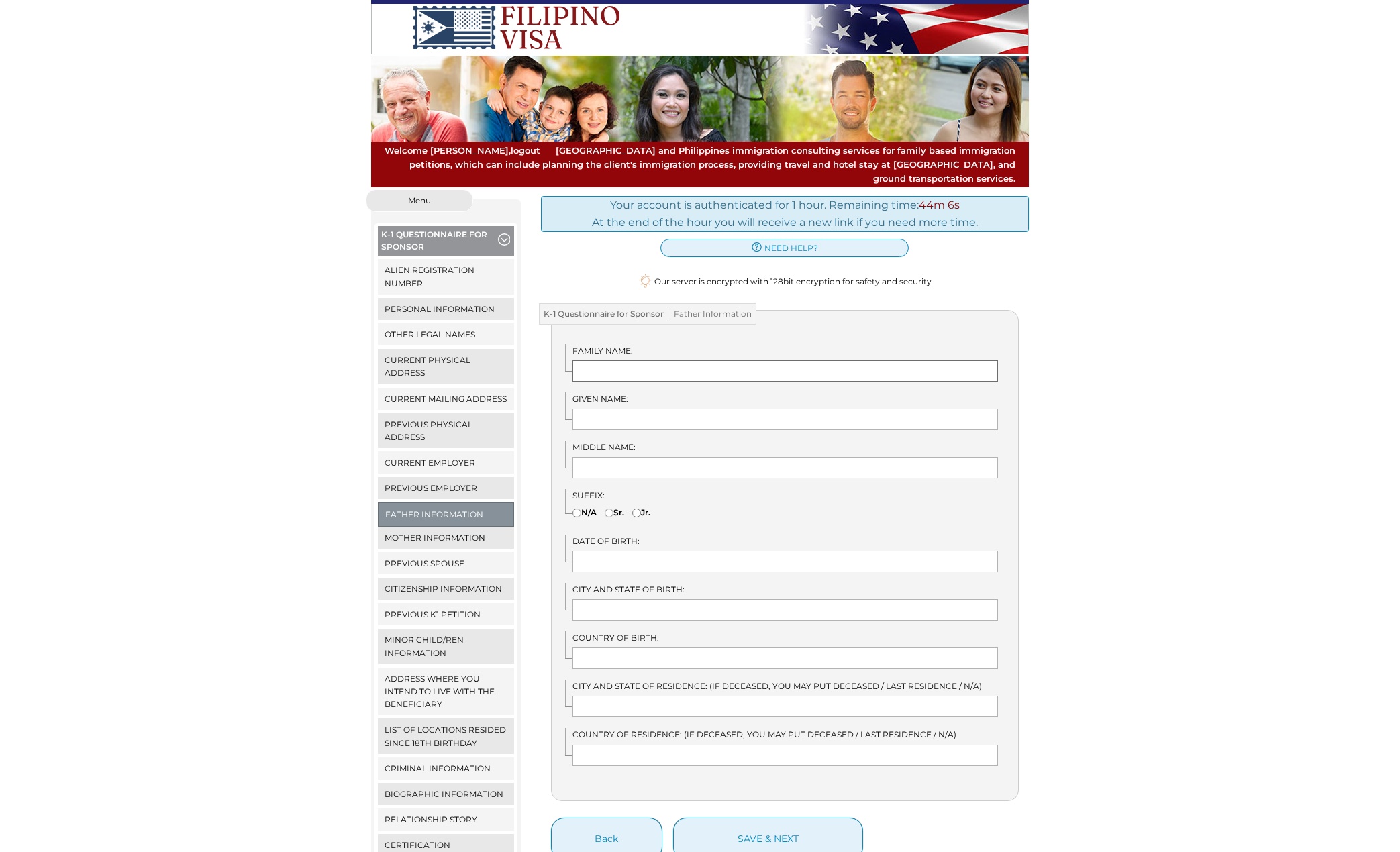
click at [655, 360] on input "text" at bounding box center [785, 371] width 426 height 21
type input "m"
click at [624, 360] on input "text" at bounding box center [785, 371] width 426 height 21
type input "T"
type input "THOMAS"
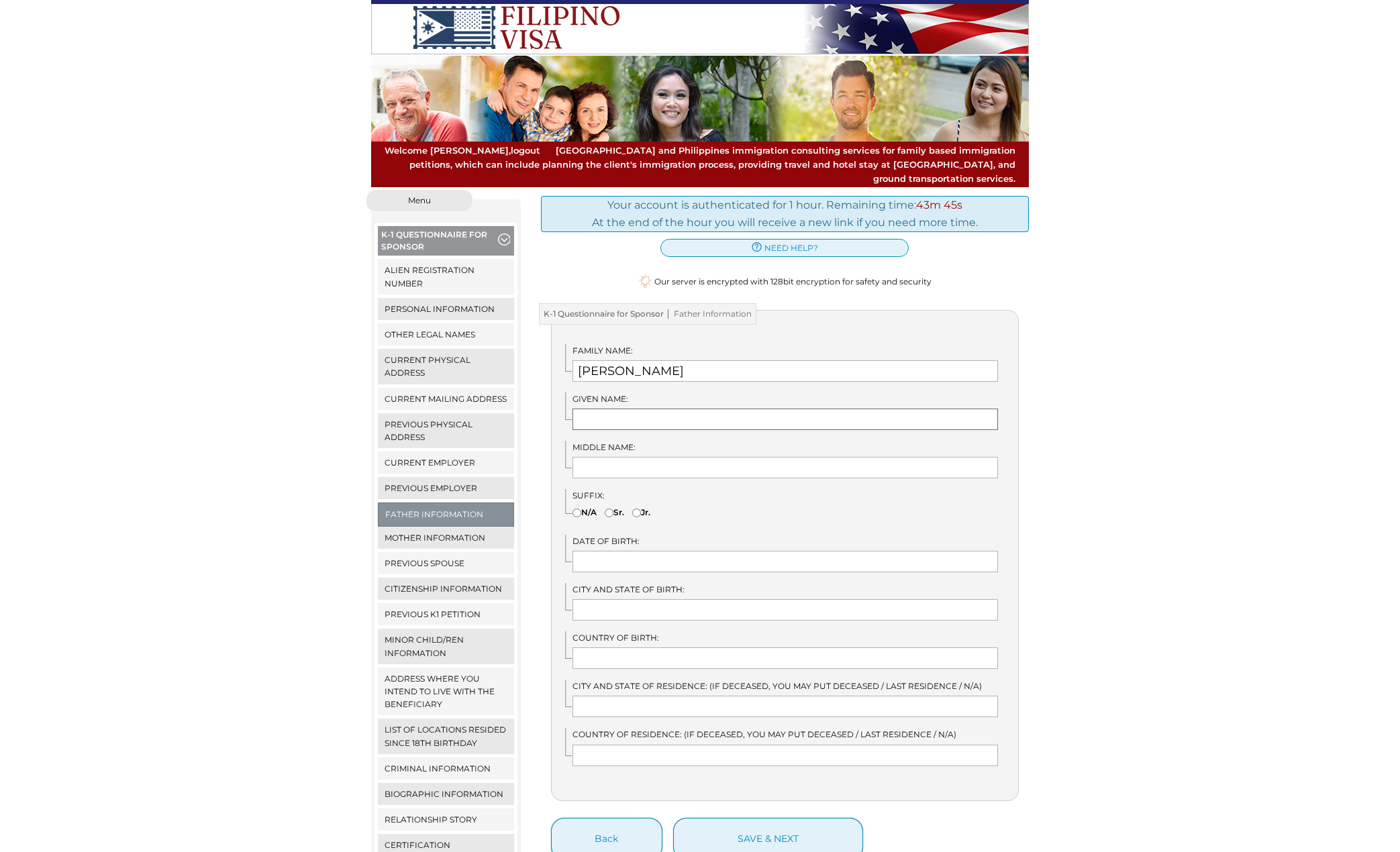
click at [615, 409] on input "text" at bounding box center [785, 419] width 426 height 21
type input "m"
drag, startPoint x: 642, startPoint y: 411, endPoint x: 583, endPoint y: 413, distance: 59.0
click at [583, 413] on input "MICHAEL" at bounding box center [785, 419] width 426 height 21
type input "JAMES"
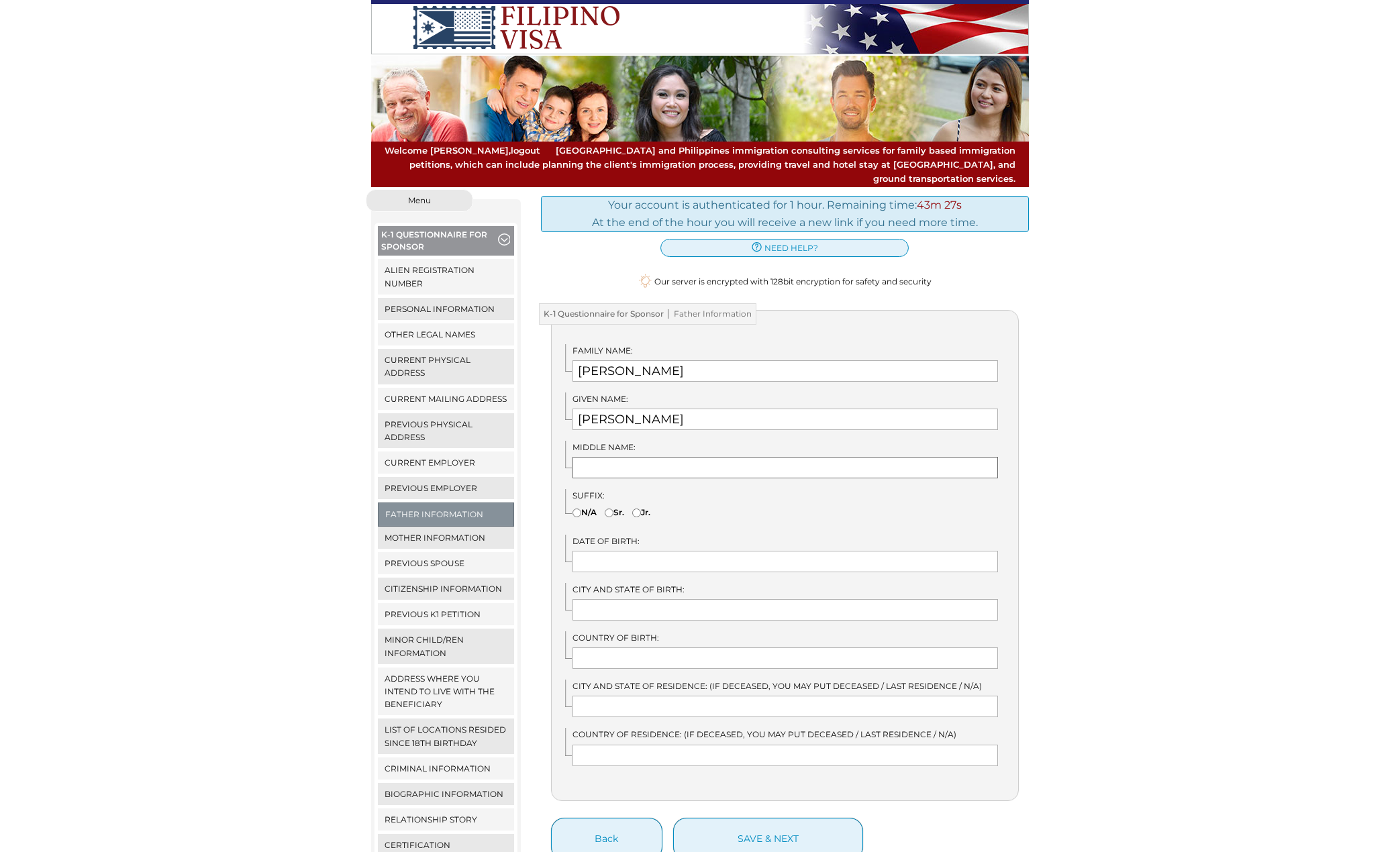
click at [605, 457] on input "text" at bounding box center [785, 468] width 426 height 21
type input "N"
type input "MICHEAL"
click at [609, 551] on input "text" at bounding box center [785, 562] width 426 height 21
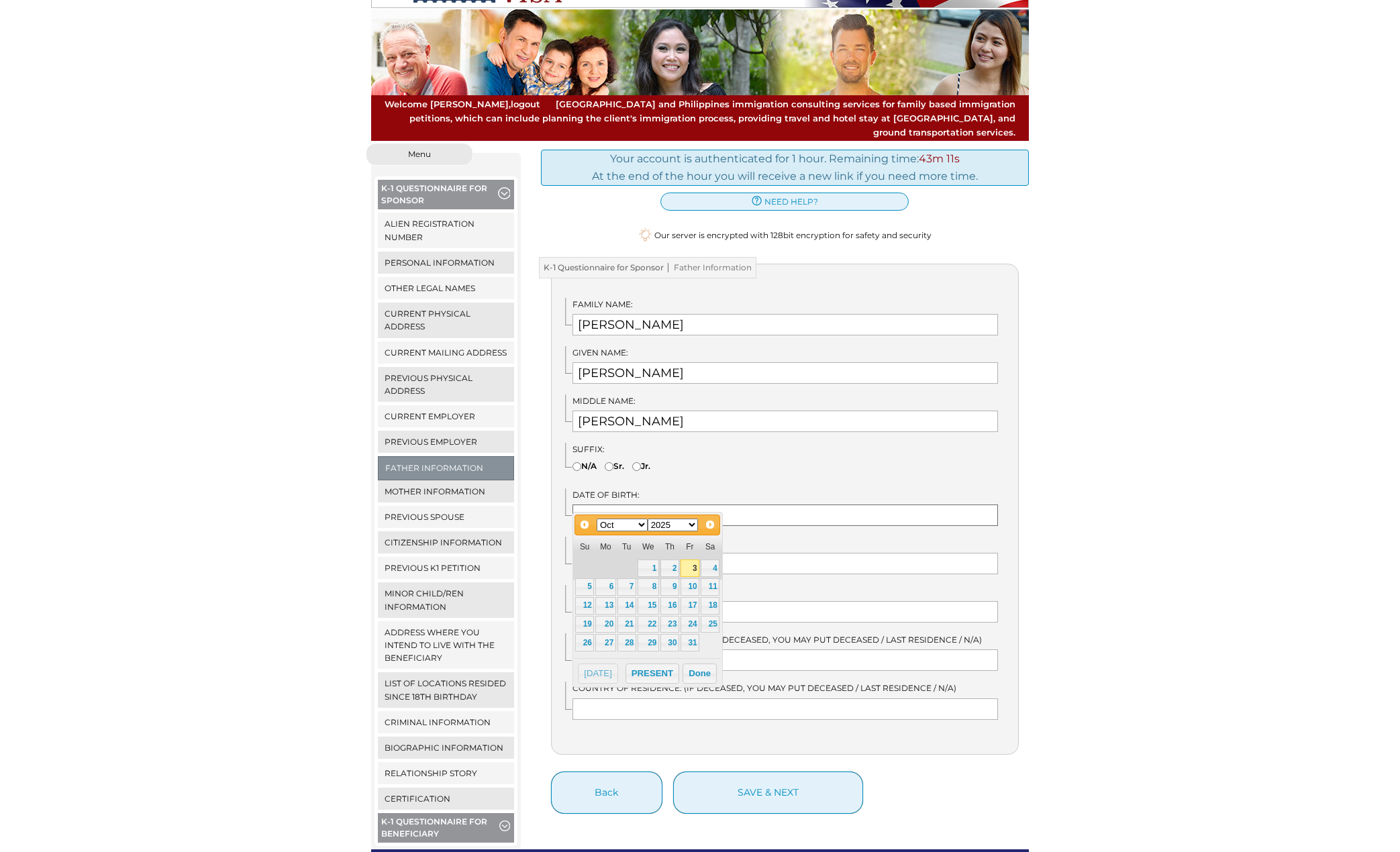
scroll to position [138, 0]
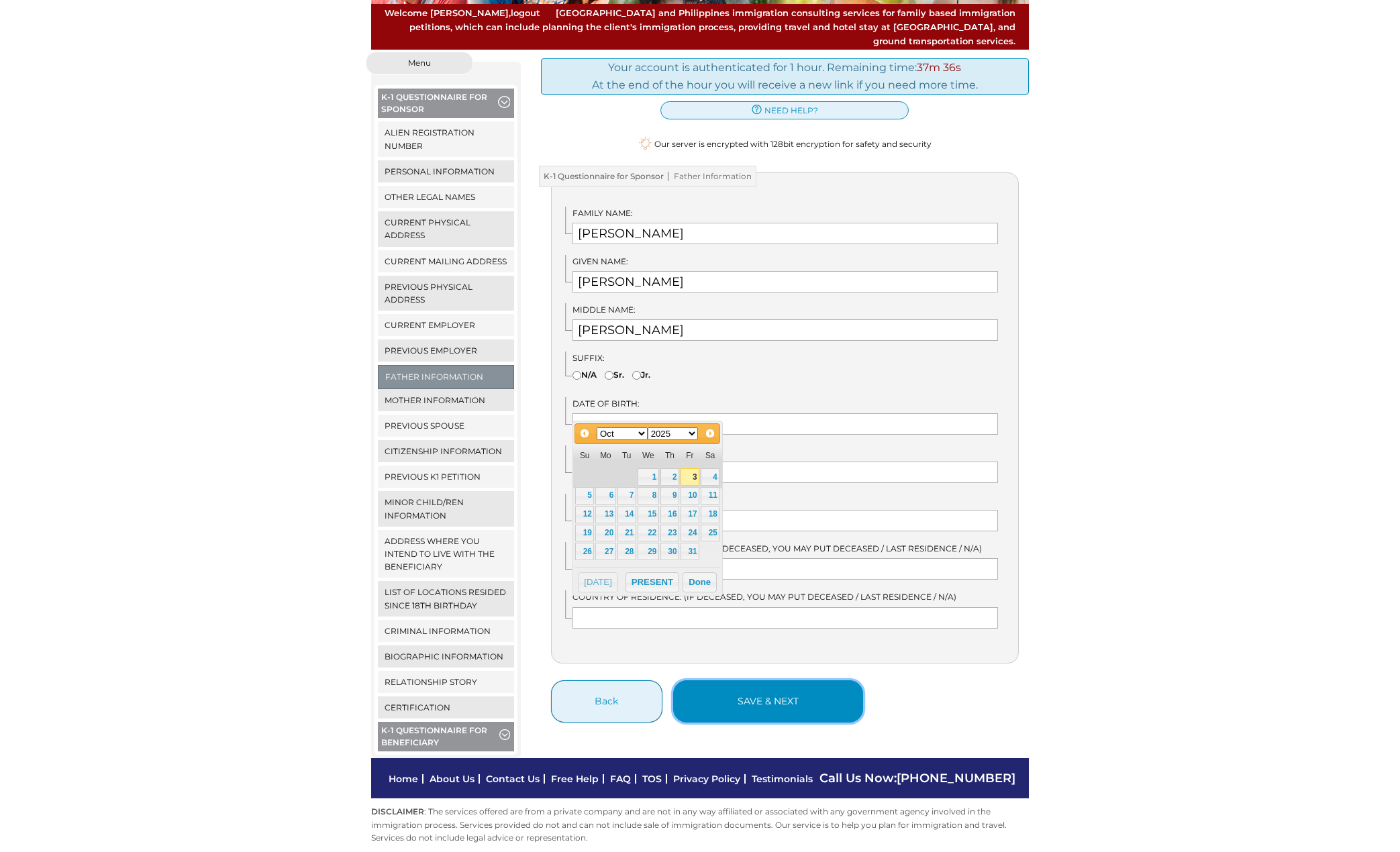
click at [763, 696] on button "save & next" at bounding box center [768, 701] width 190 height 42
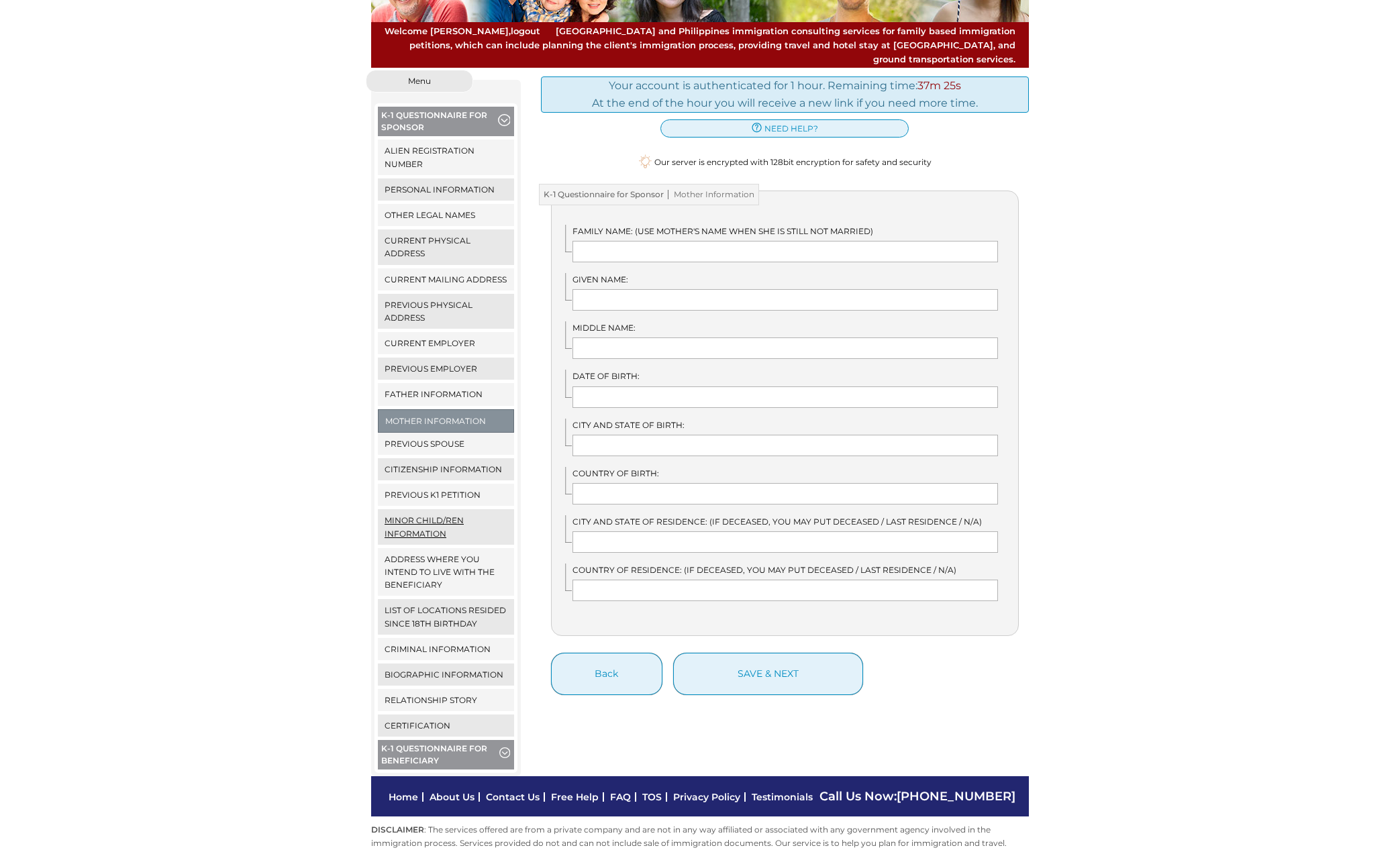
scroll to position [134, 0]
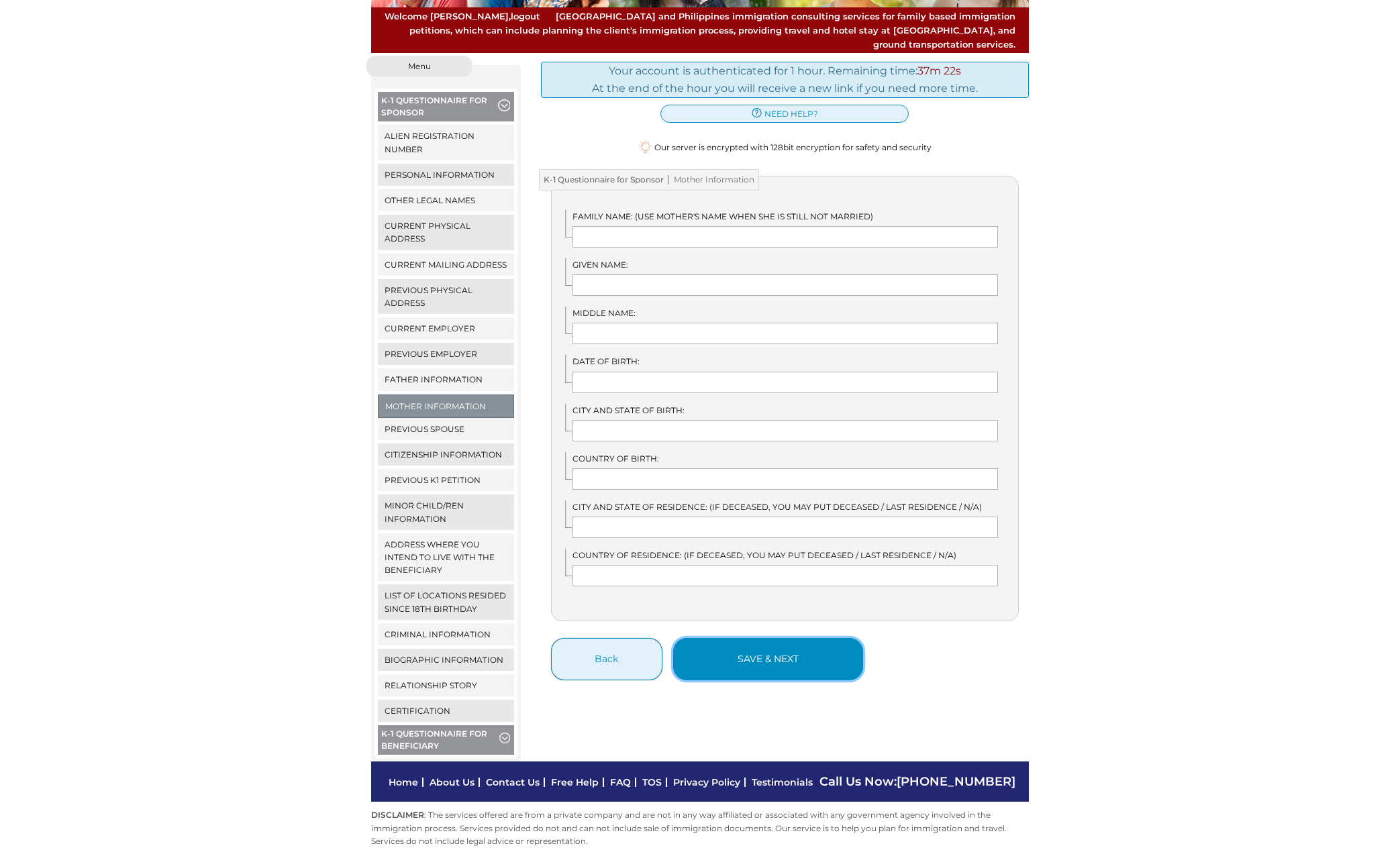
click at [803, 638] on button "save & next" at bounding box center [768, 659] width 190 height 42
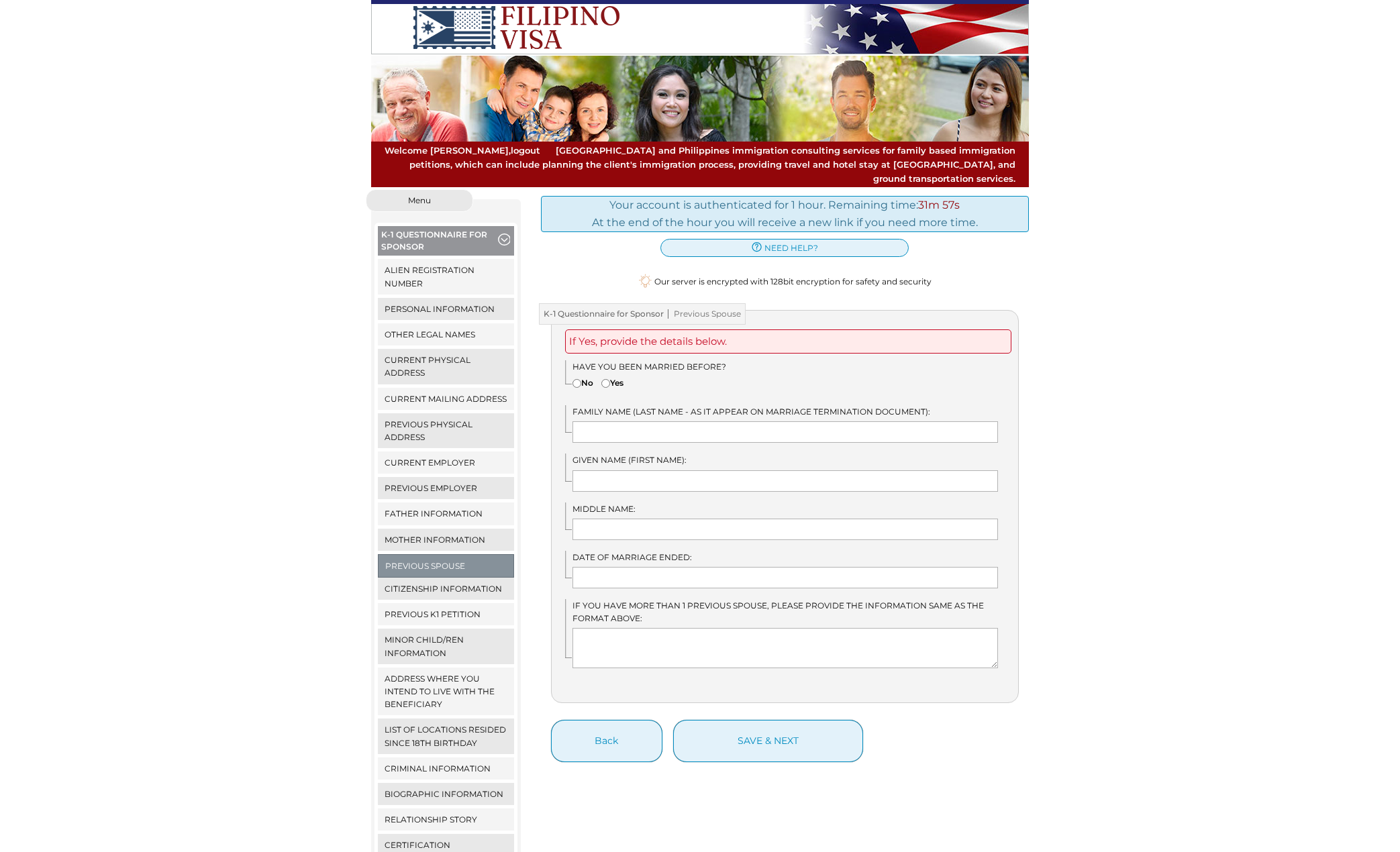
click at [503, 233] on span "button" at bounding box center [503, 241] width 11 height 15
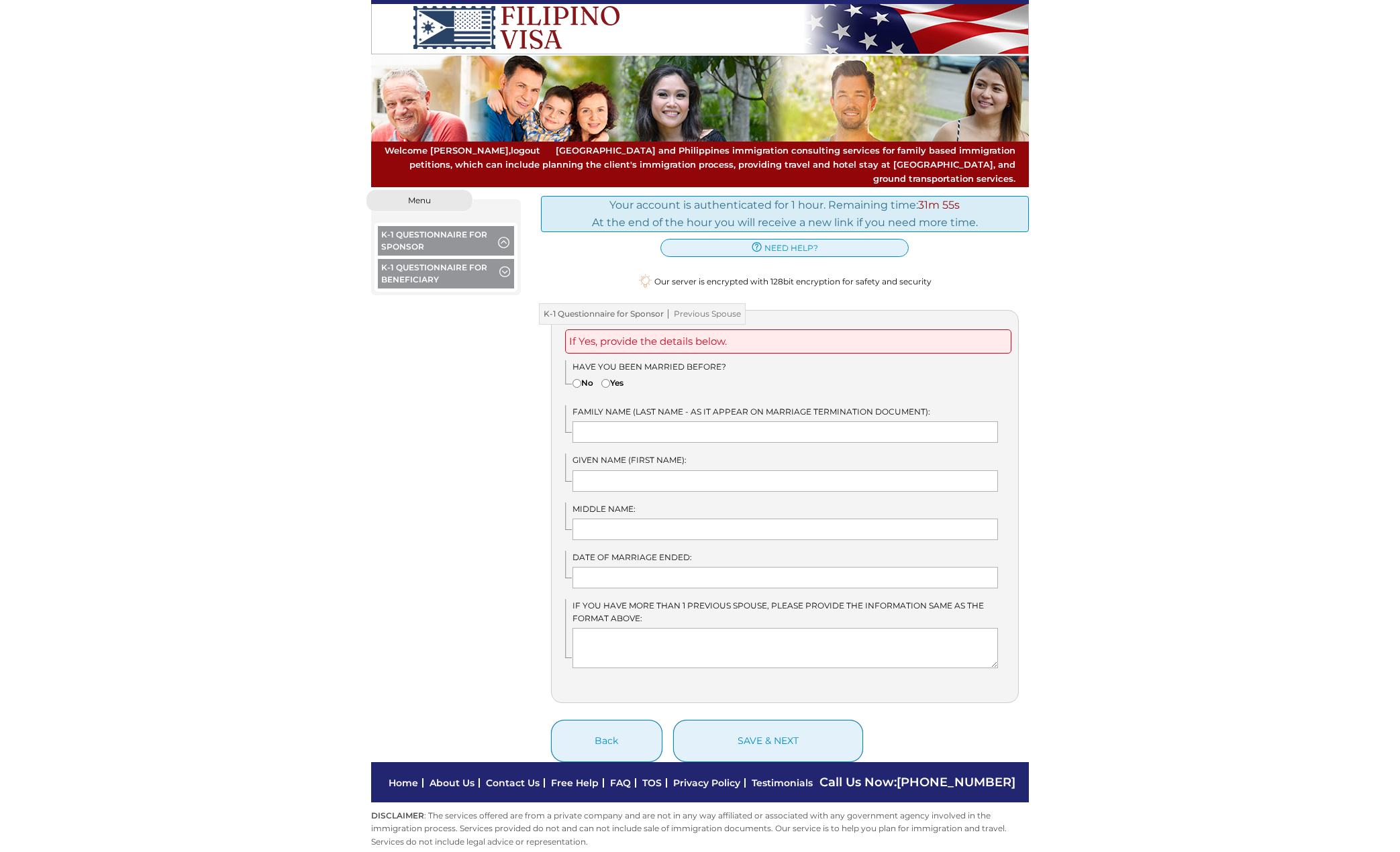
click at [502, 266] on span "button" at bounding box center [505, 274] width 11 height 15
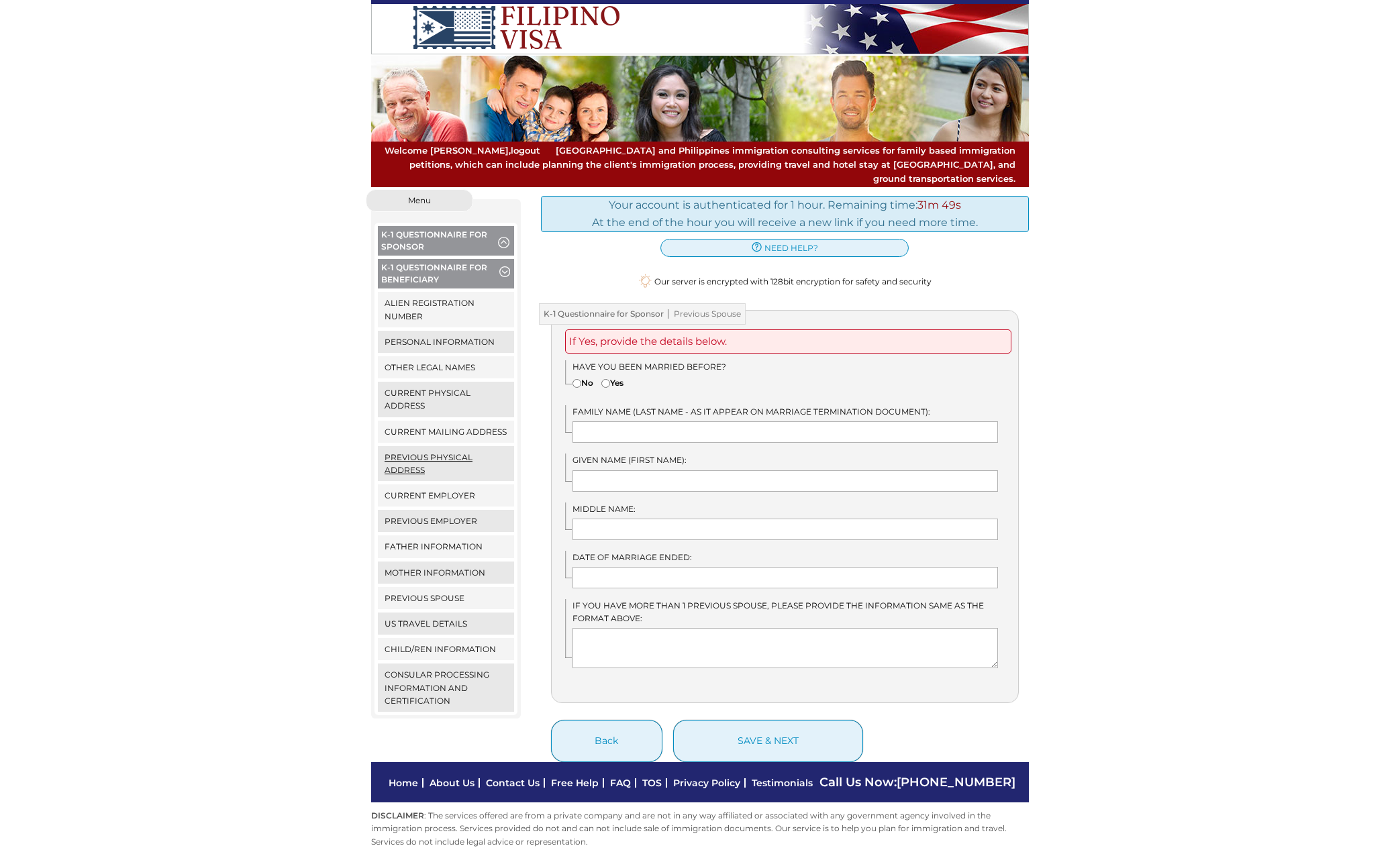
click at [426, 454] on link "Previous Physical Address" at bounding box center [446, 464] width 136 height 35
